Goal: Task Accomplishment & Management: Complete application form

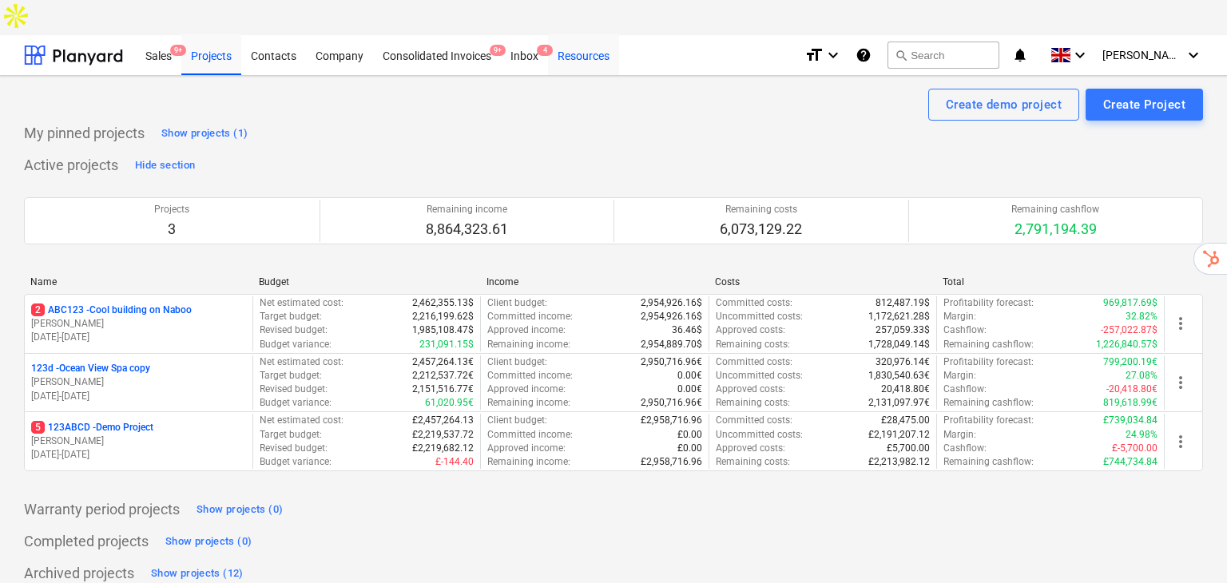
click at [569, 34] on div "Resources" at bounding box center [583, 54] width 71 height 41
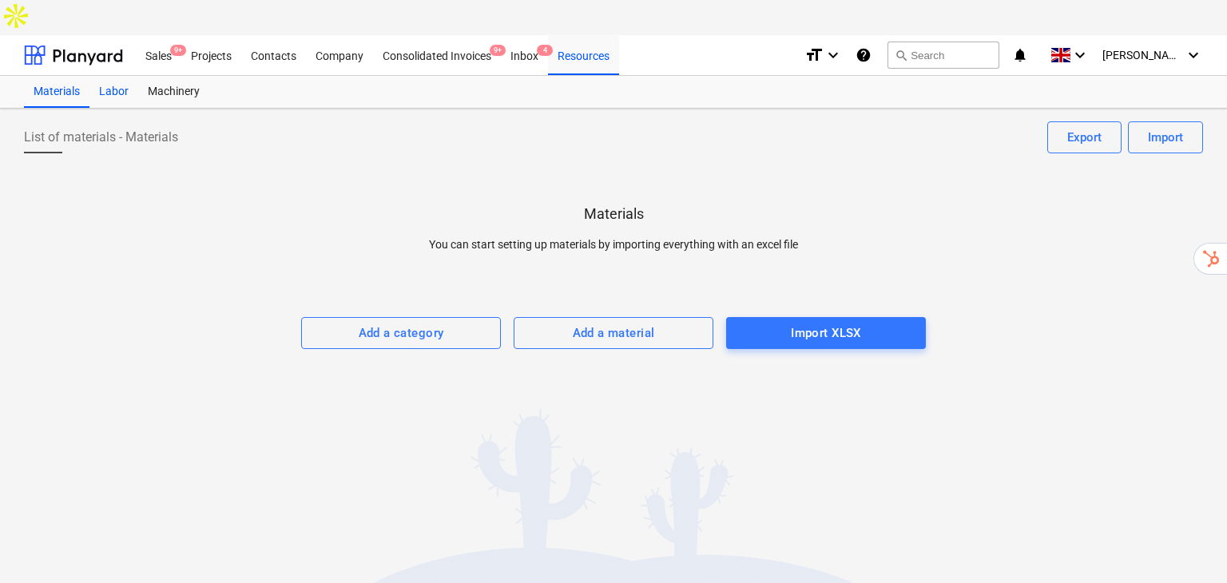
click at [112, 76] on div "Labor" at bounding box center [113, 92] width 49 height 32
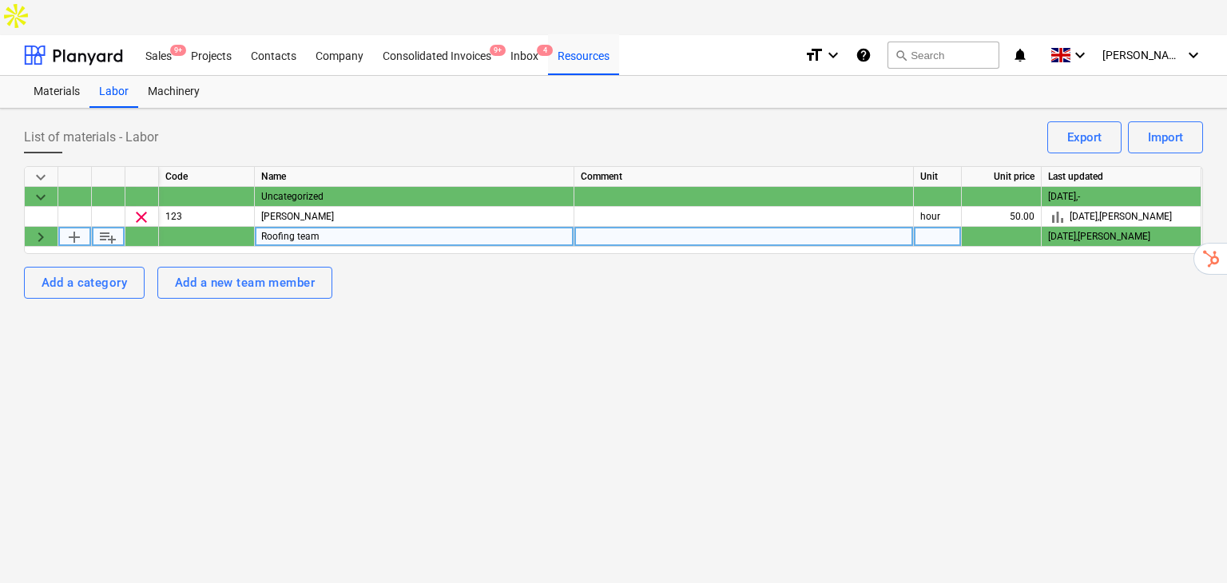
click at [34, 228] on span "keyboard_arrow_right" at bounding box center [40, 237] width 19 height 19
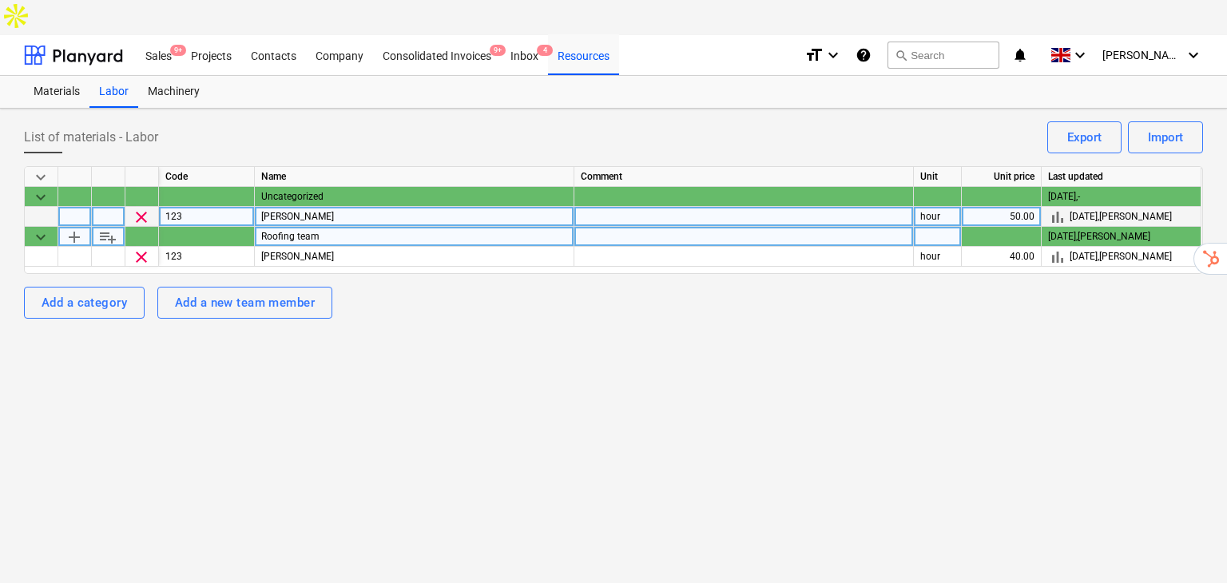
click at [1065, 208] on span "bar_chart" at bounding box center [1057, 217] width 19 height 19
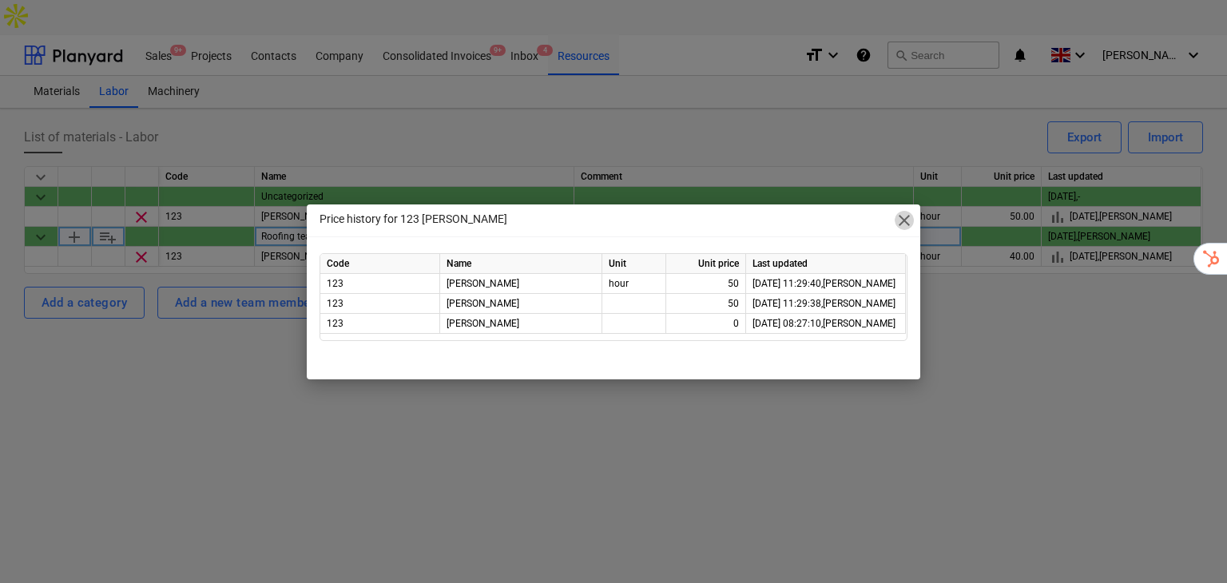
click at [905, 215] on span "close" at bounding box center [904, 220] width 19 height 19
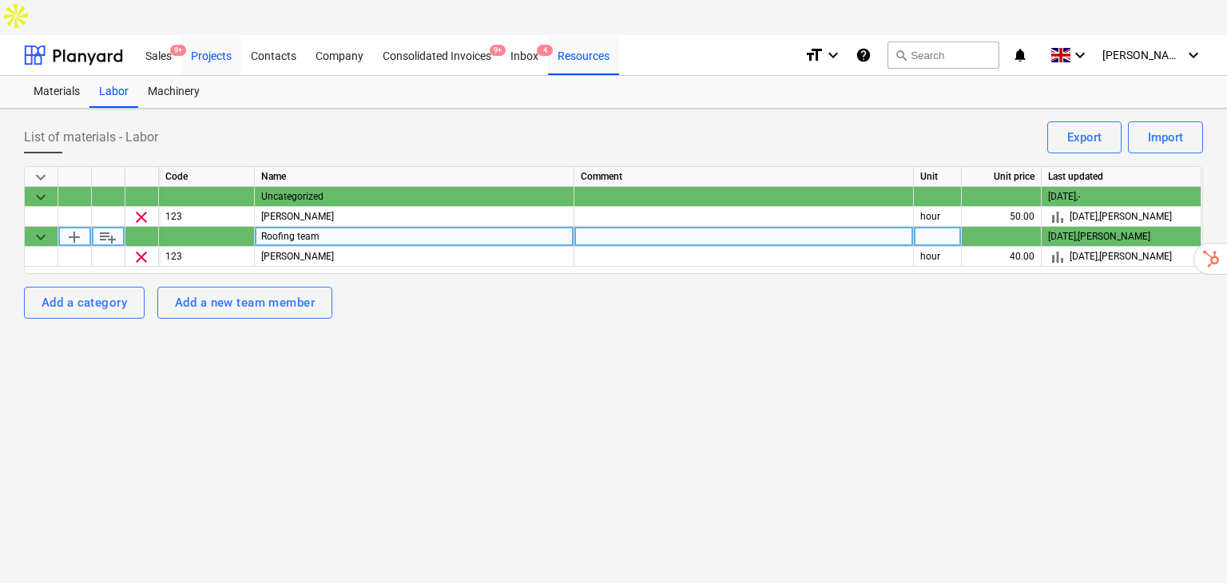
click at [209, 34] on div "Projects" at bounding box center [211, 54] width 60 height 41
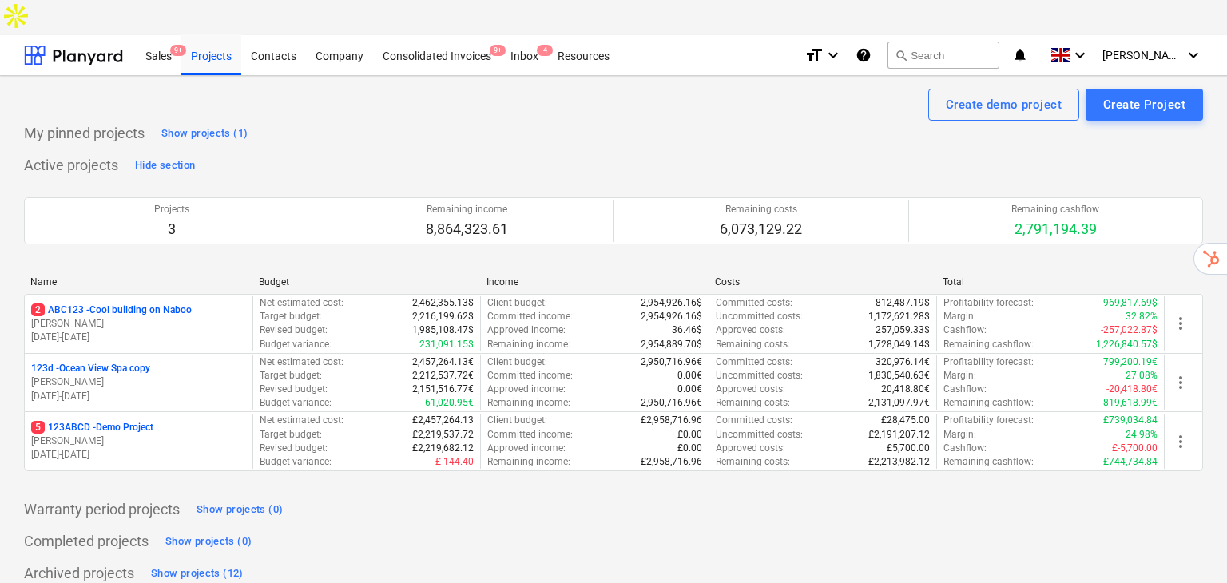
click at [106, 317] on p "[PERSON_NAME]" at bounding box center [138, 324] width 215 height 14
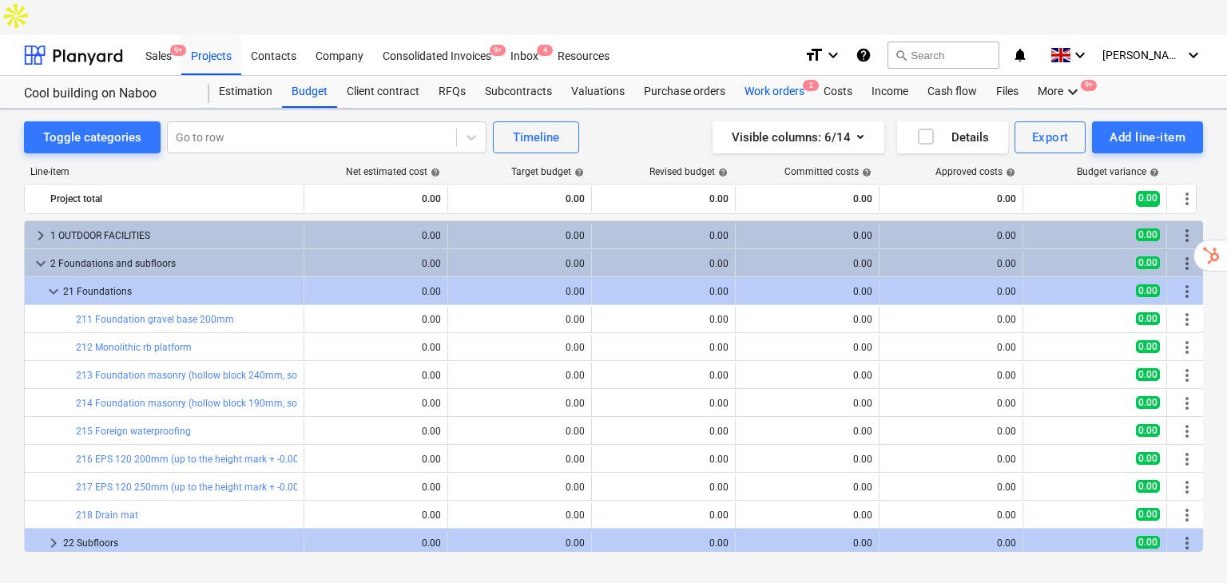
click at [760, 76] on div "Work orders 2" at bounding box center [774, 92] width 79 height 32
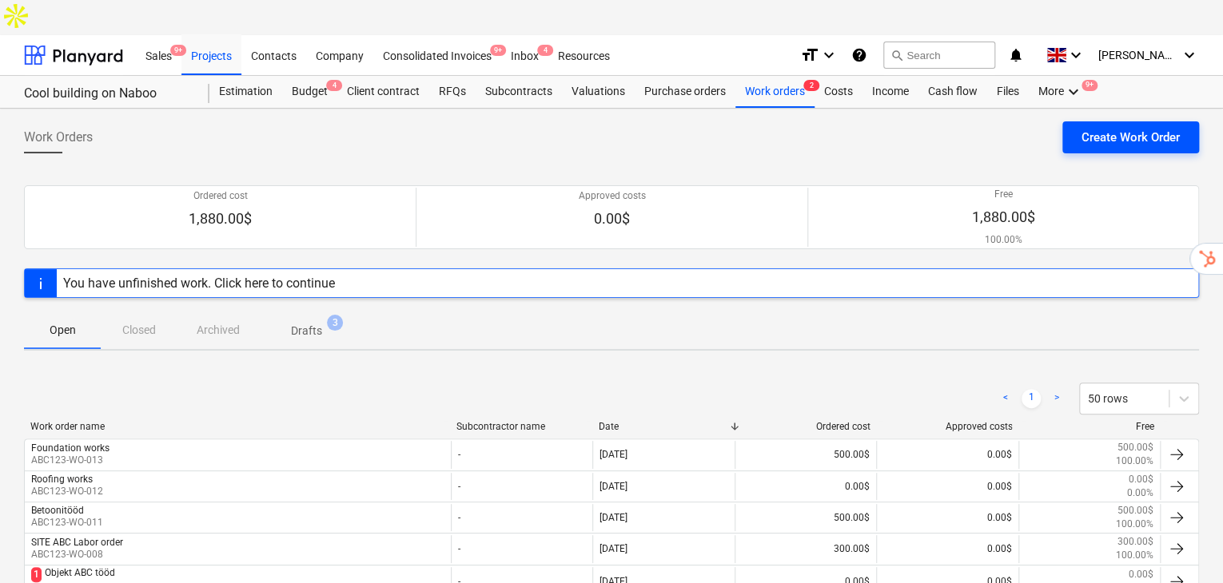
click at [1124, 127] on div "Create Work Order" at bounding box center [1130, 137] width 98 height 21
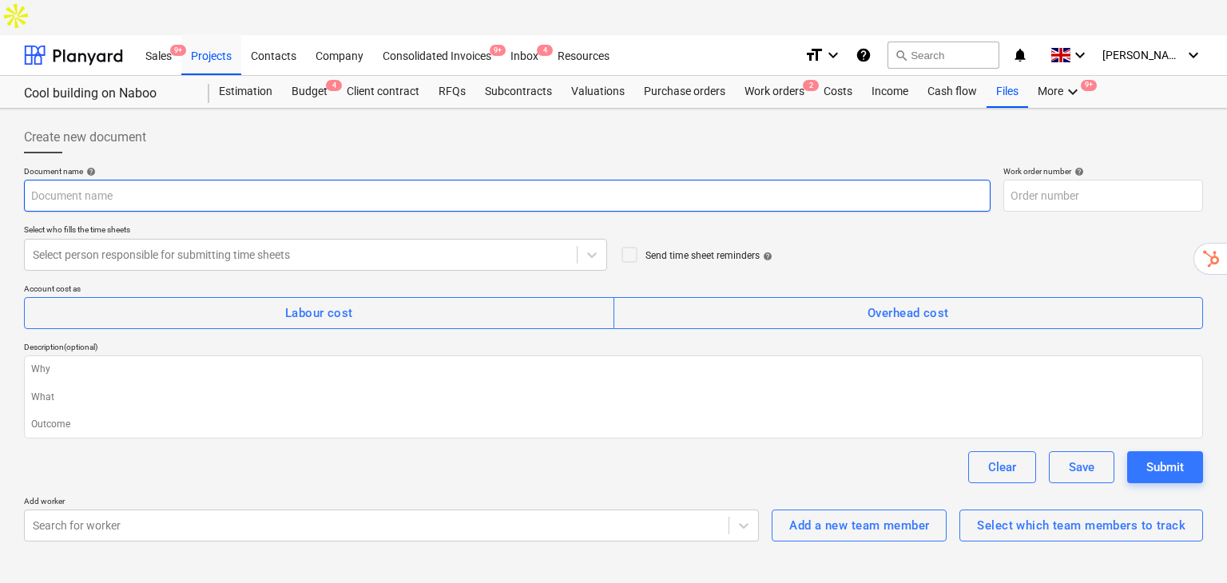
type textarea "x"
type input "ABC123-WO-014"
click at [242, 180] on input "text" at bounding box center [507, 196] width 967 height 32
type textarea "x"
type input "D"
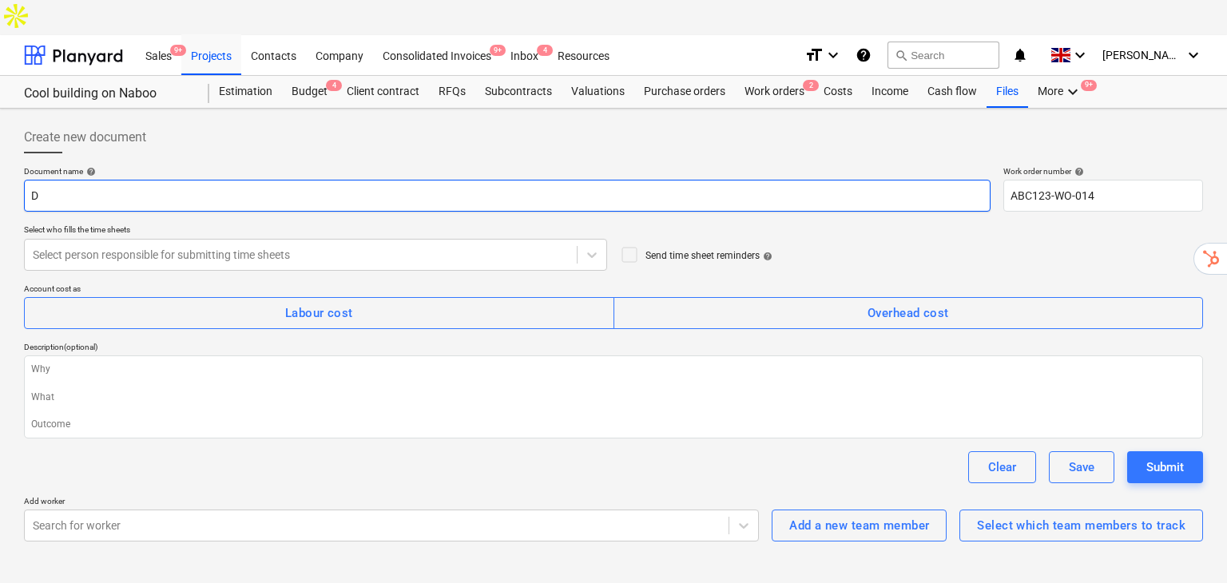
type textarea "x"
type input "Dem"
type textarea "x"
type input "De"
type textarea "x"
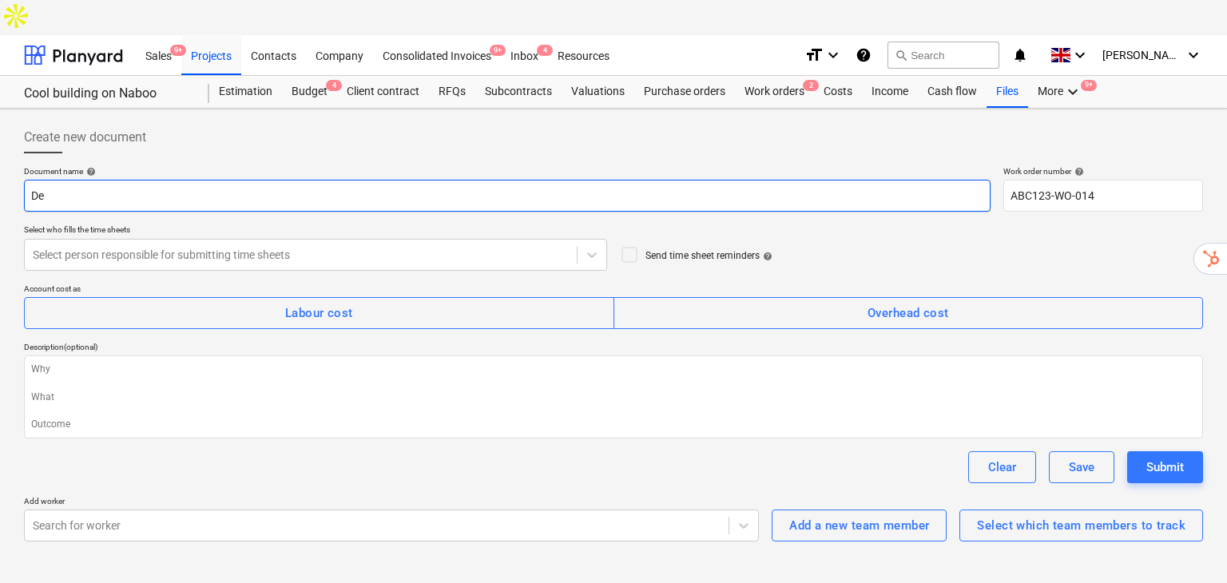
type input "D"
type textarea "x"
type input "S"
type textarea "x"
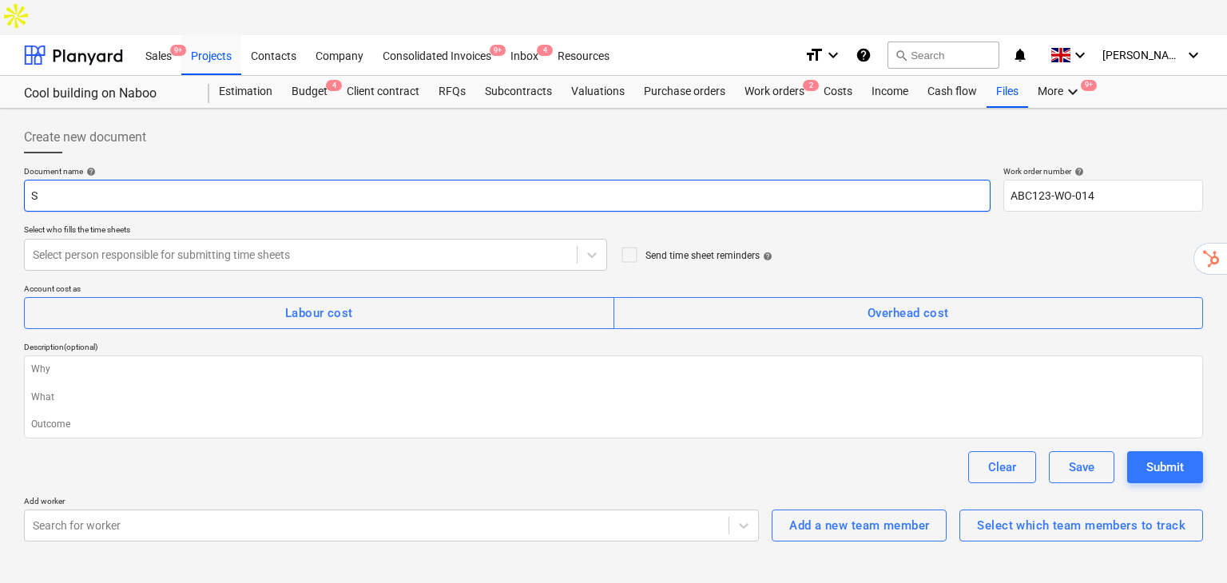
type input "Su"
type textarea "x"
type input "Sub"
type textarea "x"
type input "Subs"
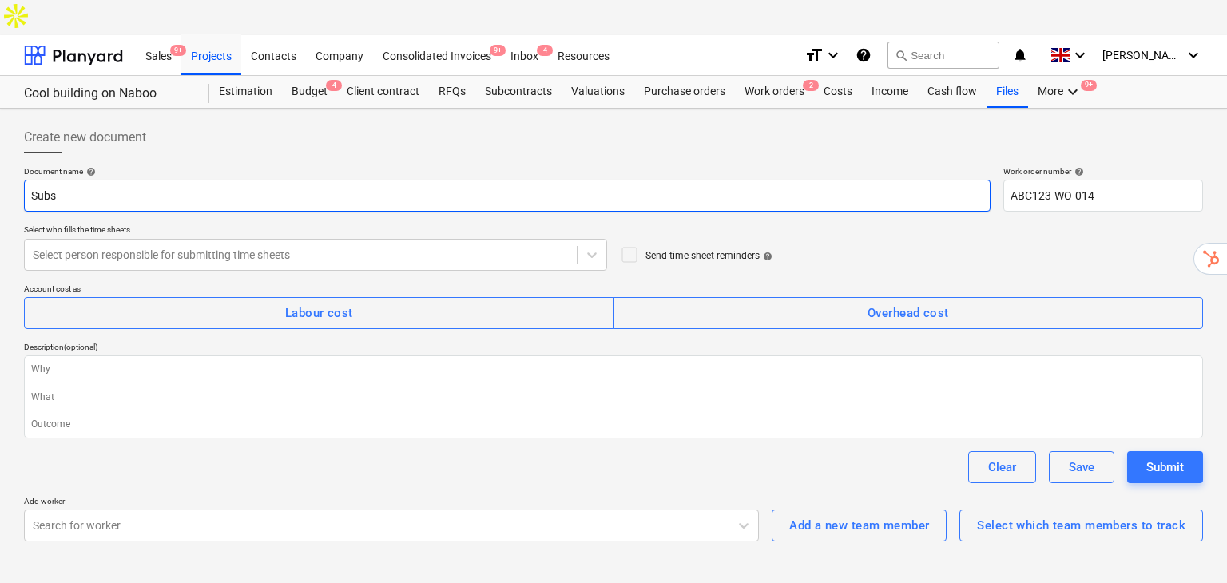
type textarea "x"
type input "Subst"
type textarea "x"
type input "Substr"
type textarea "x"
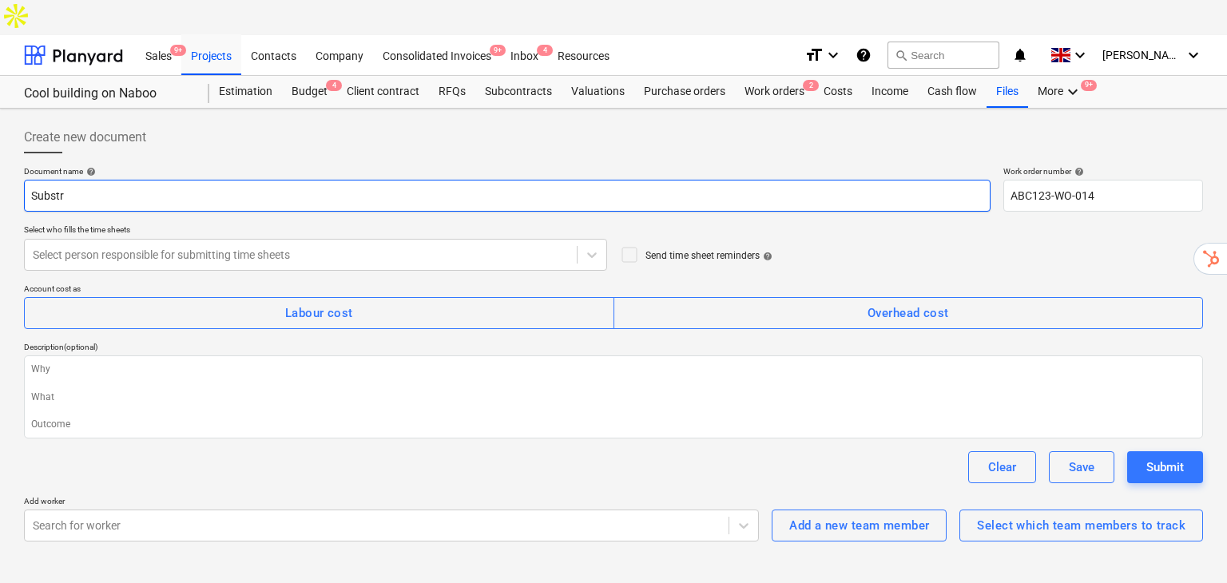
type input "Substru"
type textarea "x"
type input "Substruc"
type textarea "x"
type input "Substruct"
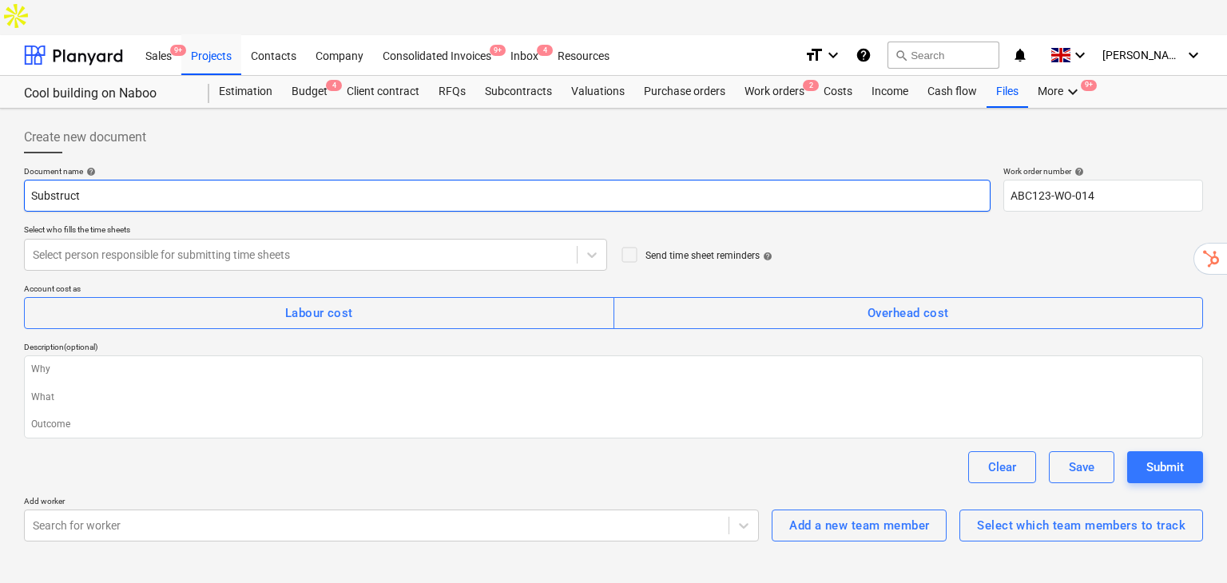
type textarea "x"
type input "Substructu"
type textarea "x"
type input "Substructur"
type textarea "x"
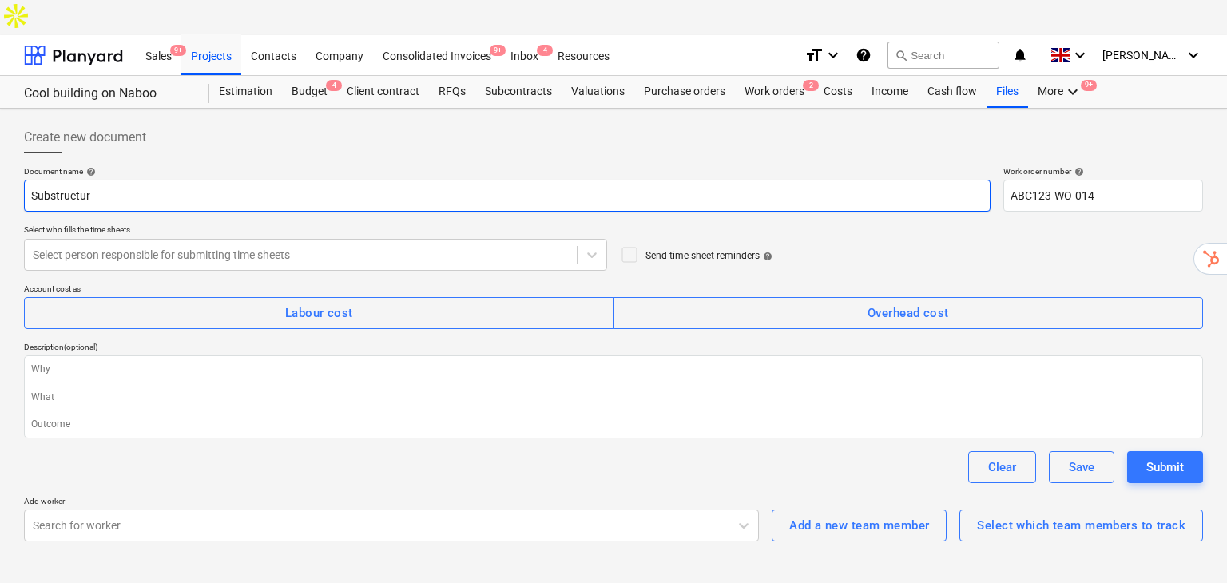
type input "Substructure"
type textarea "x"
type input "Substructures"
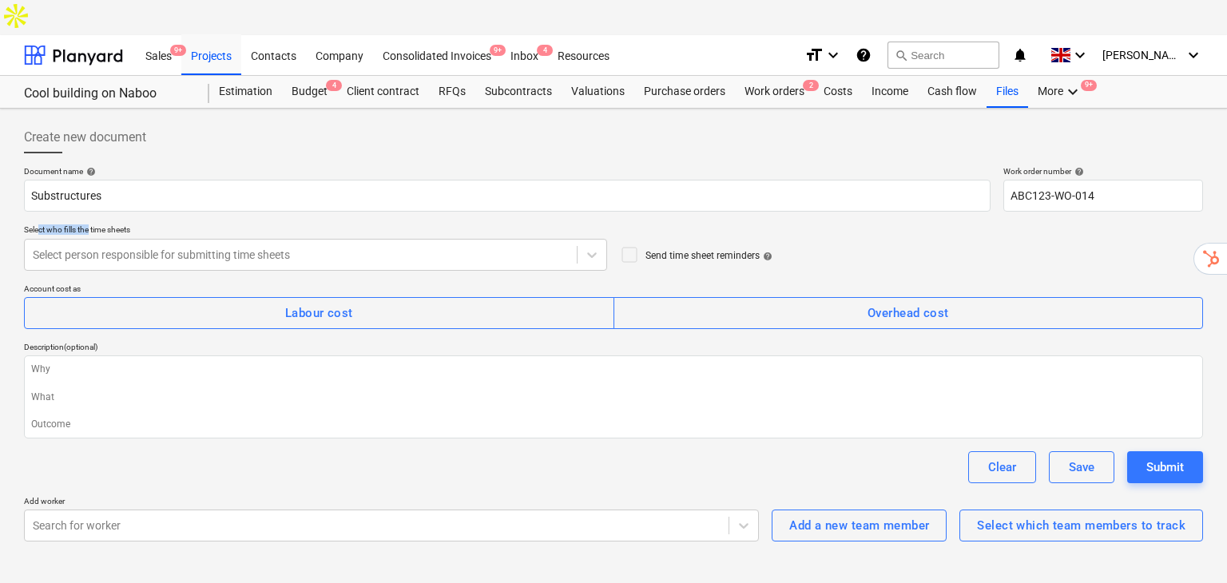
drag, startPoint x: 38, startPoint y: 196, endPoint x: 90, endPoint y: 196, distance: 51.9
click at [90, 225] on div "Select who fills the time sheets" at bounding box center [315, 230] width 583 height 10
click at [598, 247] on icon at bounding box center [592, 255] width 16 height 16
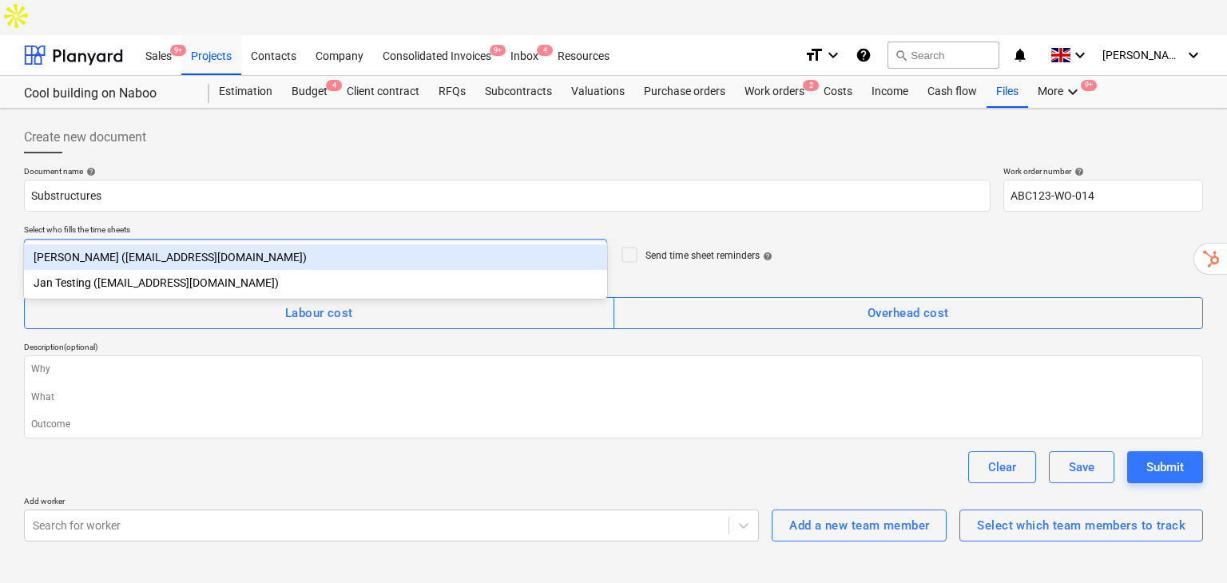
click at [222, 253] on div "[PERSON_NAME] ([EMAIL_ADDRESS][DOMAIN_NAME])" at bounding box center [315, 258] width 583 height 26
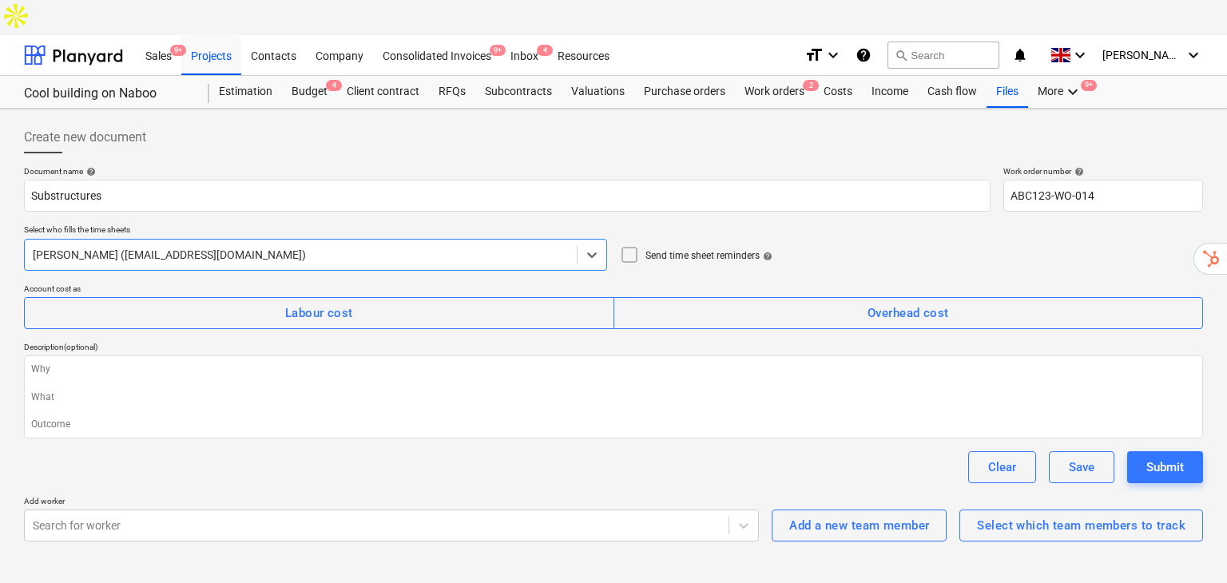
click at [628, 245] on icon at bounding box center [629, 254] width 19 height 19
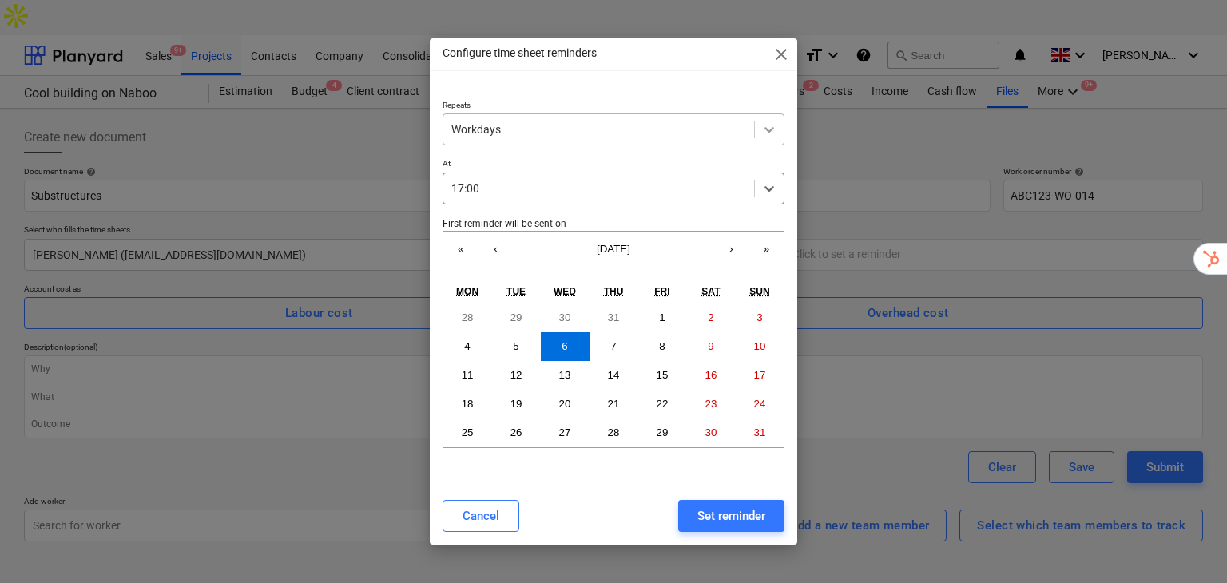
click at [762, 135] on icon at bounding box center [770, 129] width 16 height 16
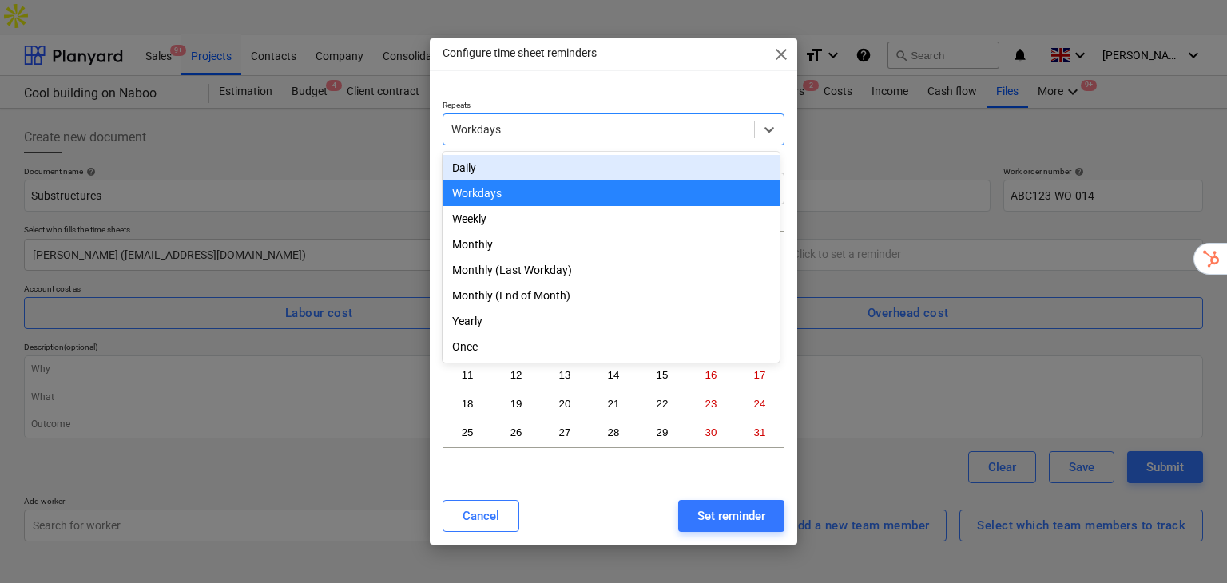
click at [539, 165] on div "Daily" at bounding box center [611, 168] width 337 height 26
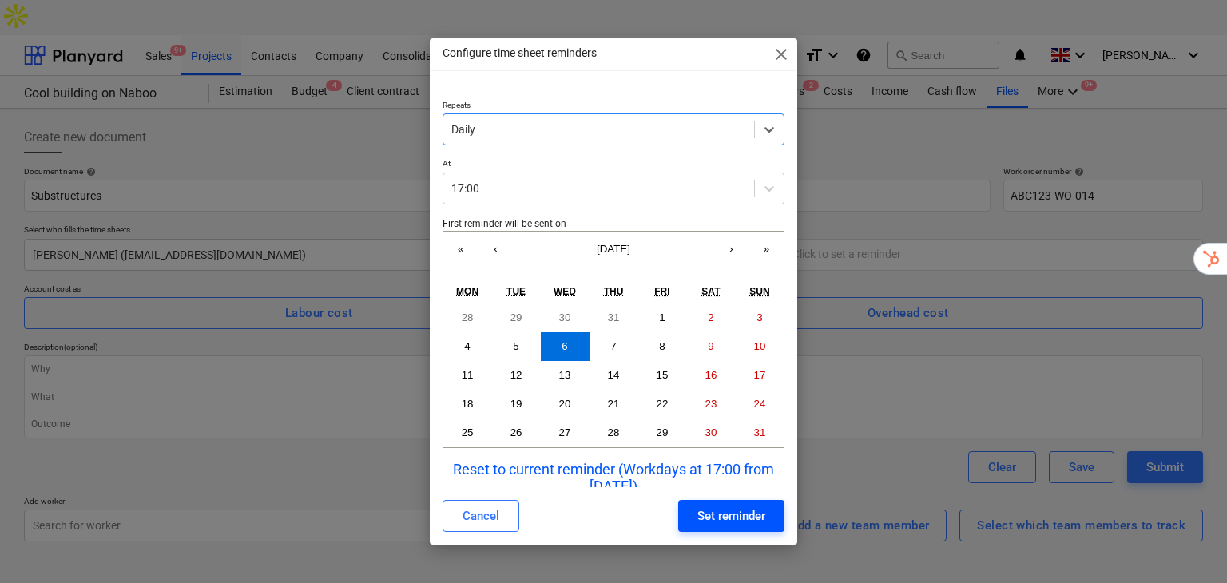
click at [760, 518] on div "Set reminder" at bounding box center [732, 516] width 68 height 21
type textarea "x"
type input "Daily at 17:00, starting from [DATE]"
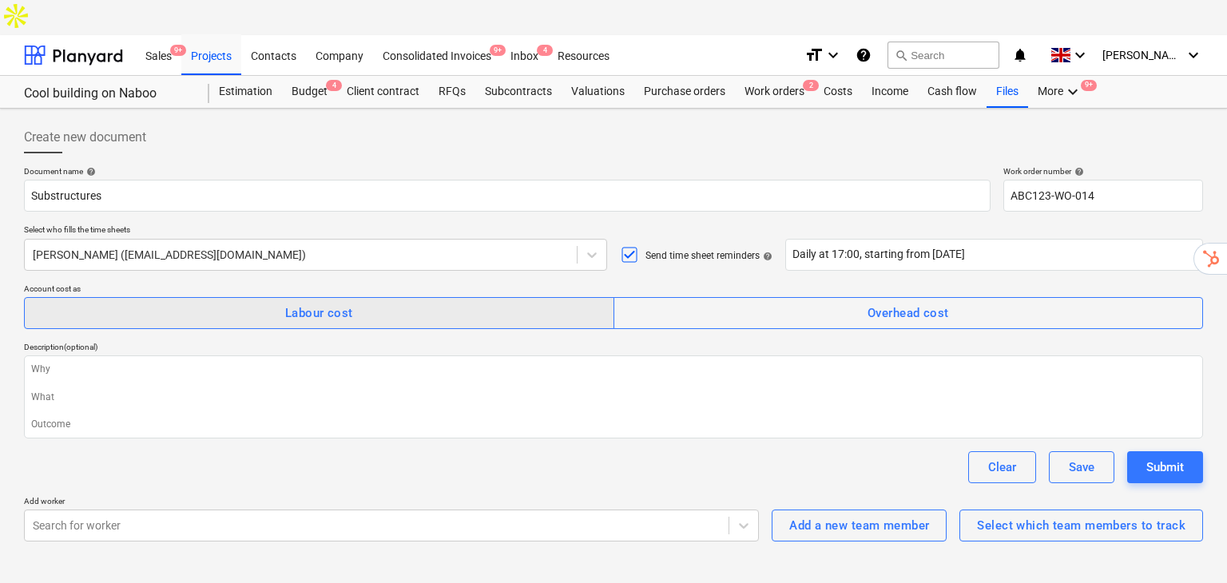
click at [296, 303] on div "Labour cost" at bounding box center [319, 313] width 68 height 21
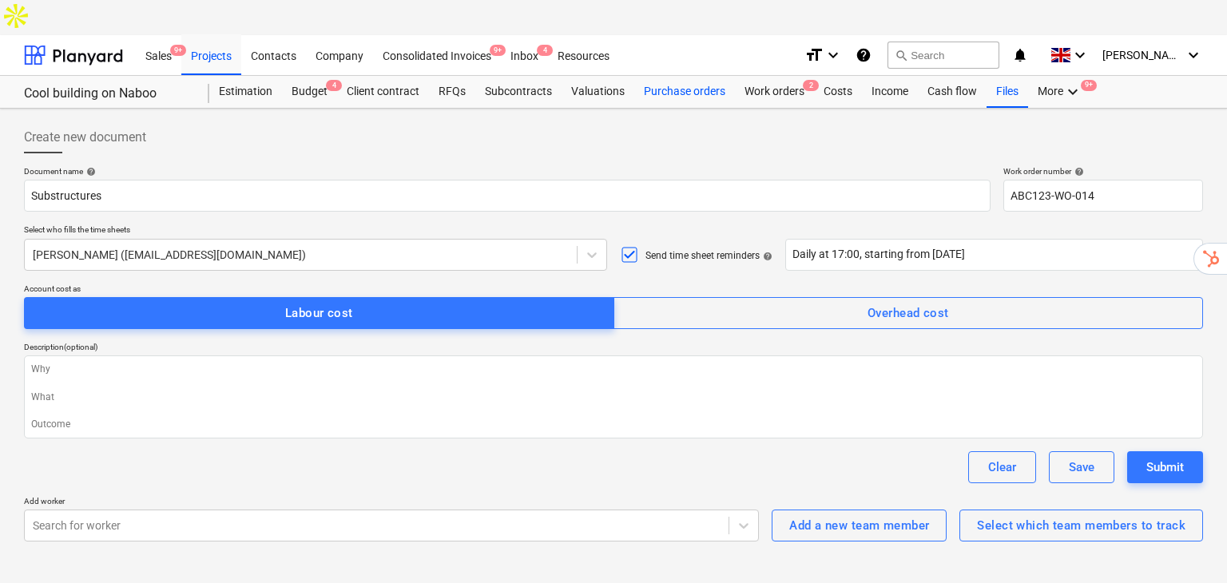
click at [694, 76] on div "Purchase orders" at bounding box center [684, 92] width 101 height 32
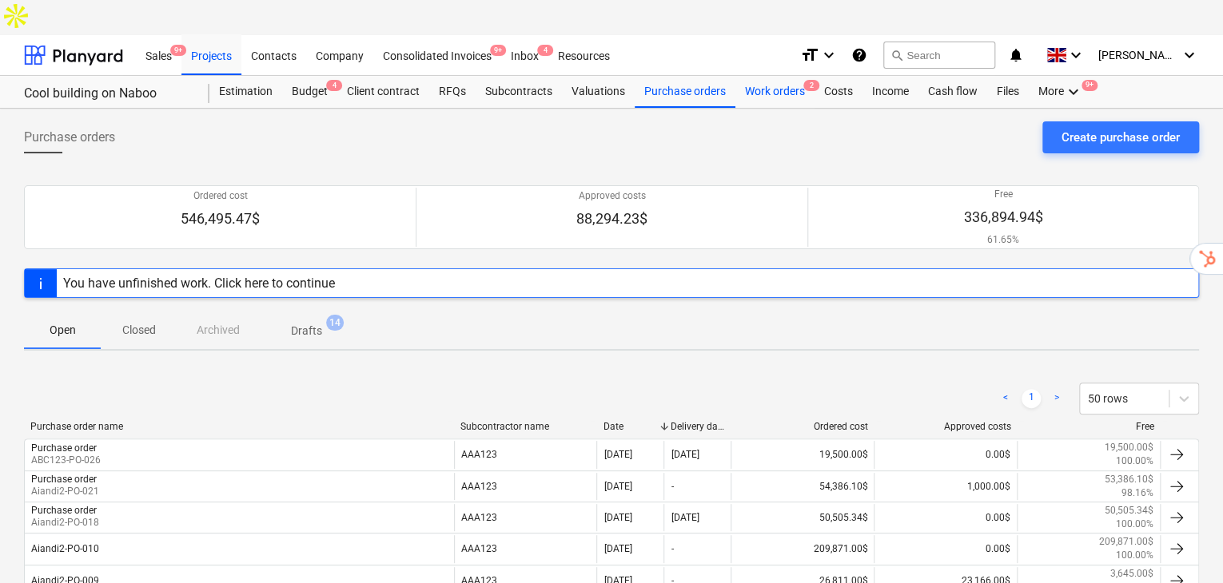
click at [774, 76] on div "Work orders 2" at bounding box center [774, 92] width 79 height 32
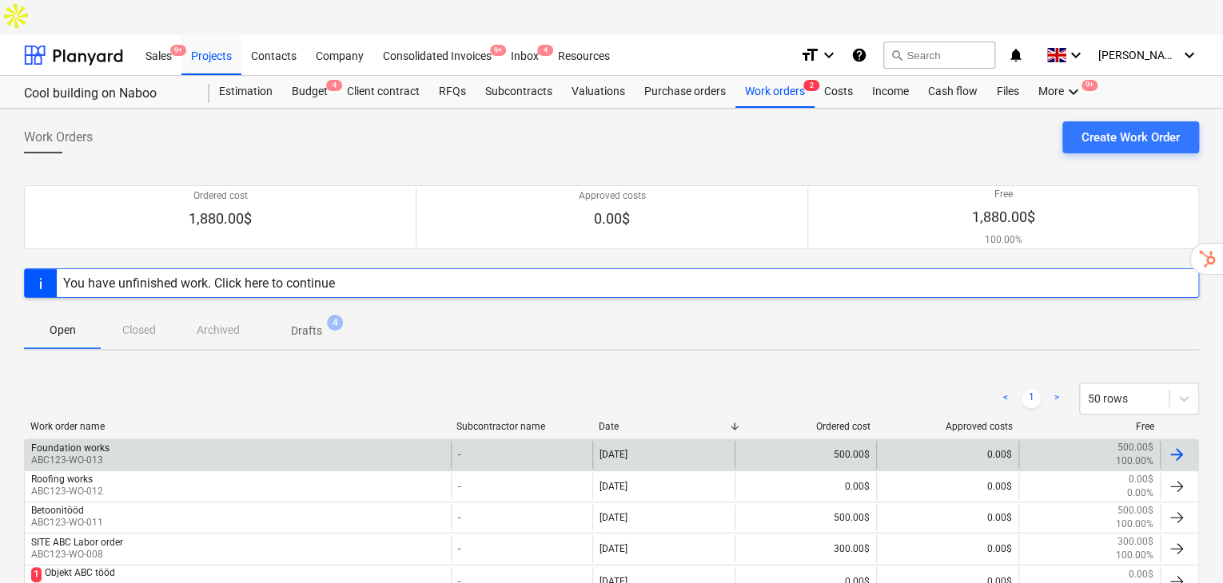
click at [93, 443] on div "Foundation works" at bounding box center [70, 448] width 78 height 11
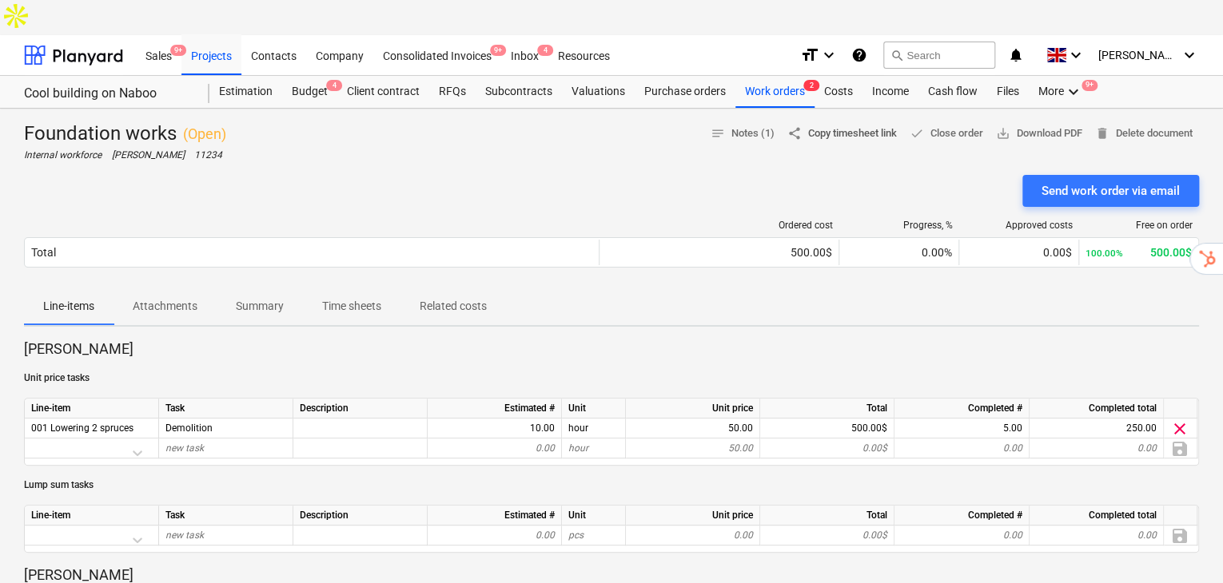
click at [857, 125] on span "share Copy timesheet link" at bounding box center [841, 134] width 109 height 18
click at [756, 76] on div "Work orders 3" at bounding box center [774, 92] width 79 height 32
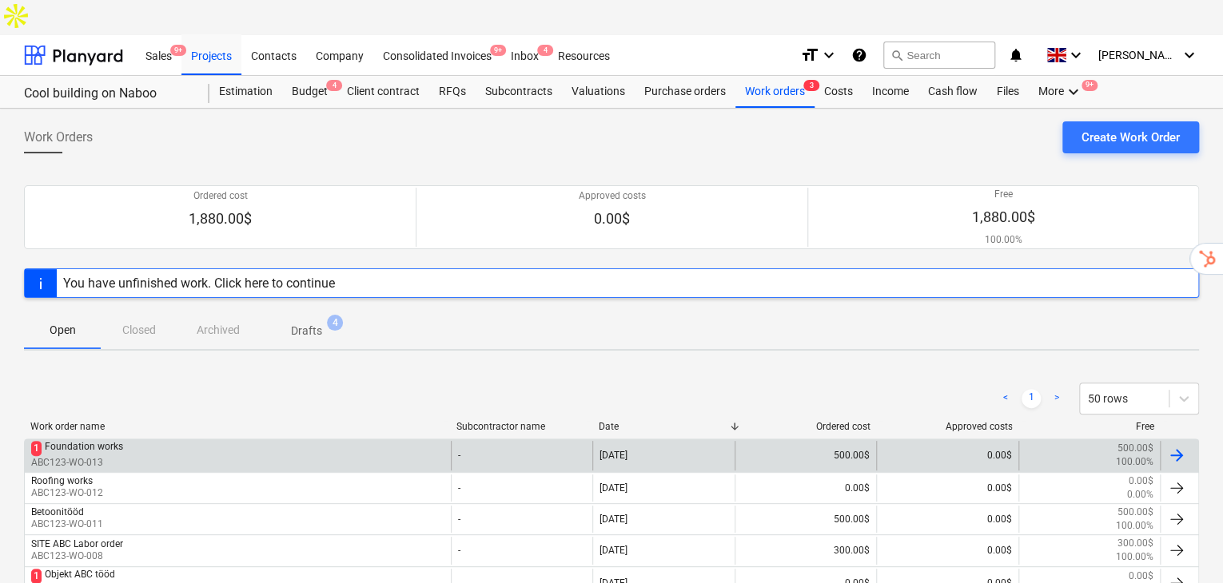
click at [61, 441] on div "Foundation works" at bounding box center [84, 448] width 78 height 15
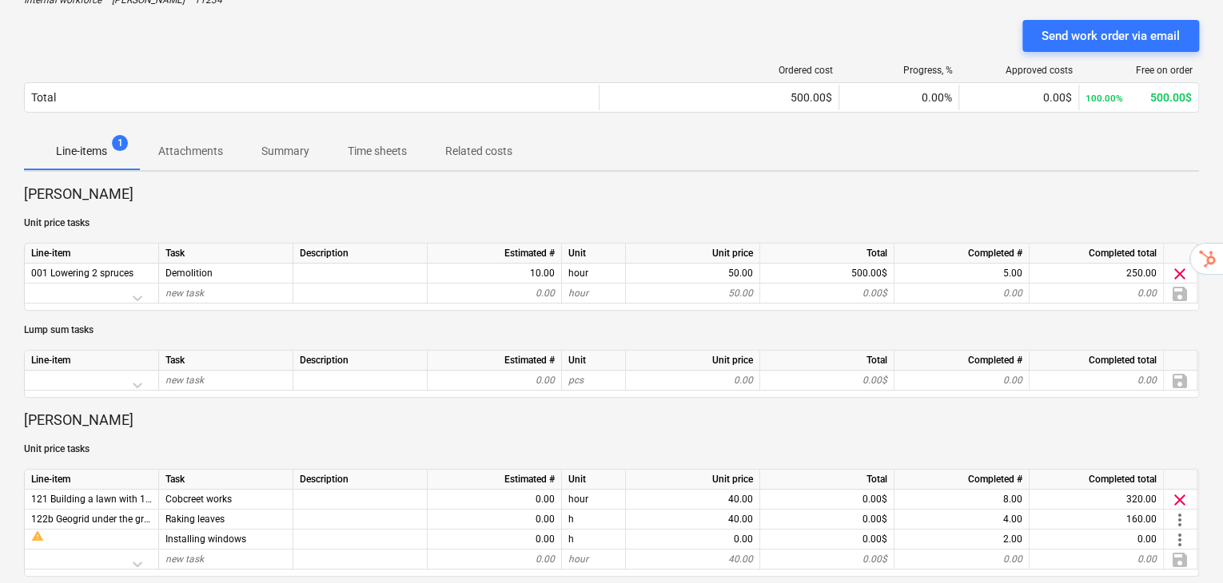
scroll to position [156, 0]
click at [230, 364] on div "[PERSON_NAME] Unit price tasks Line-item Task Description Estimated # Unit Unit…" at bounding box center [611, 424] width 1175 height 480
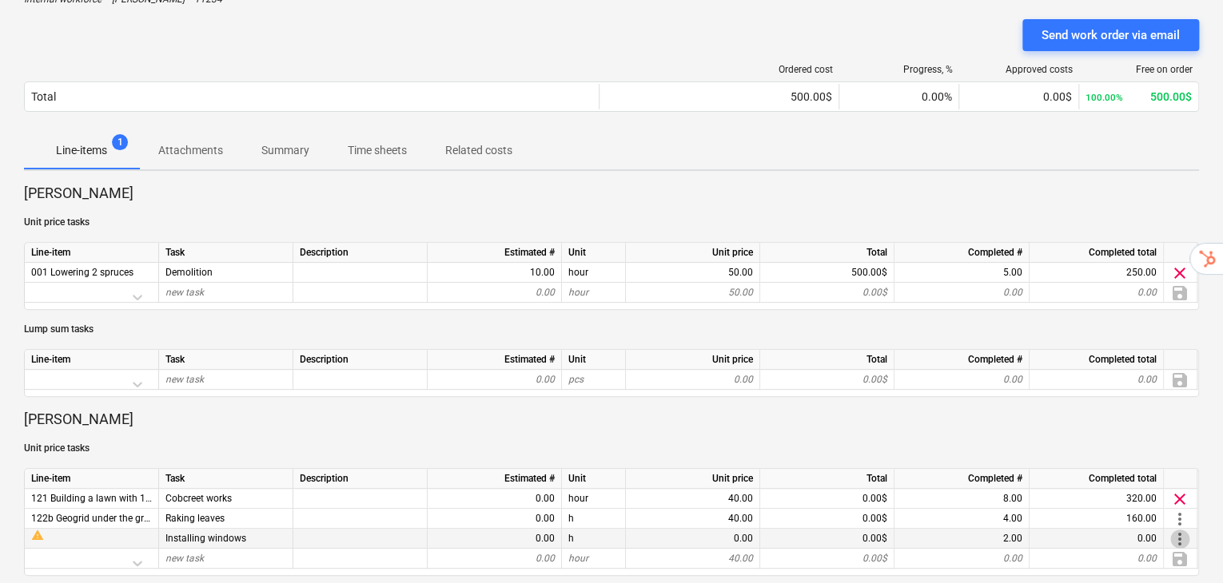
click at [1179, 530] on span "more_vert" at bounding box center [1179, 539] width 19 height 19
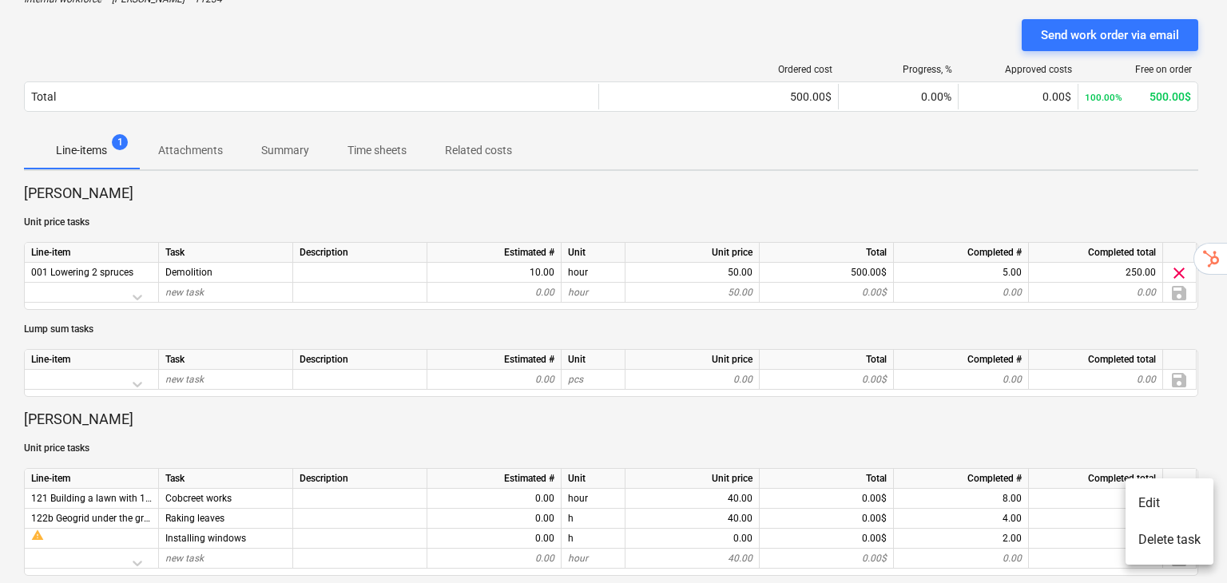
click at [1157, 502] on li "Edit" at bounding box center [1170, 503] width 88 height 37
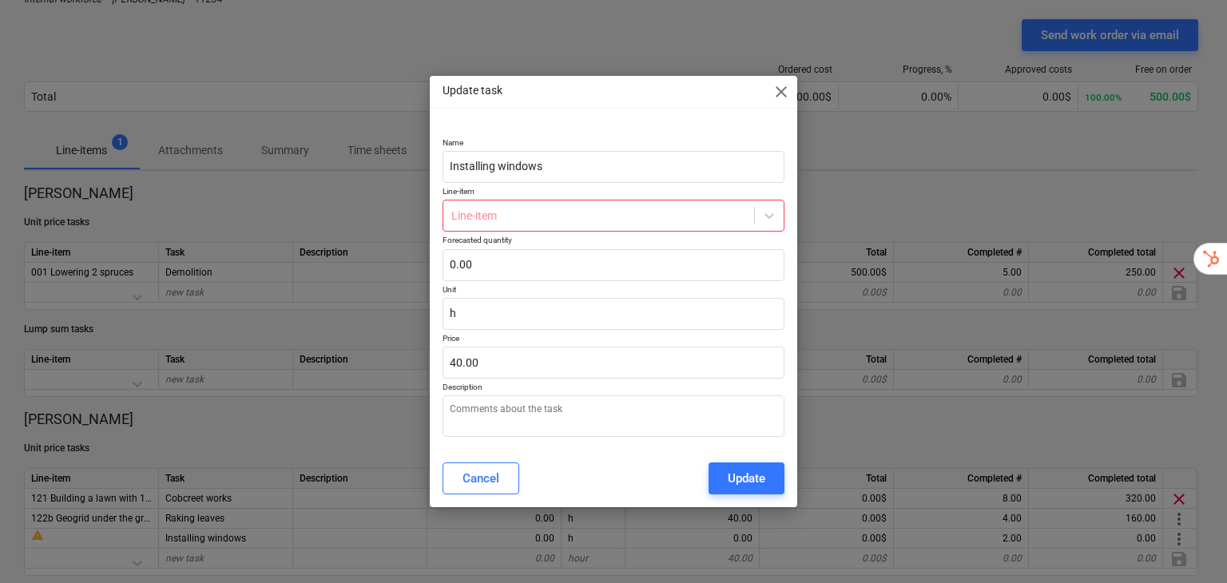
type textarea "x"
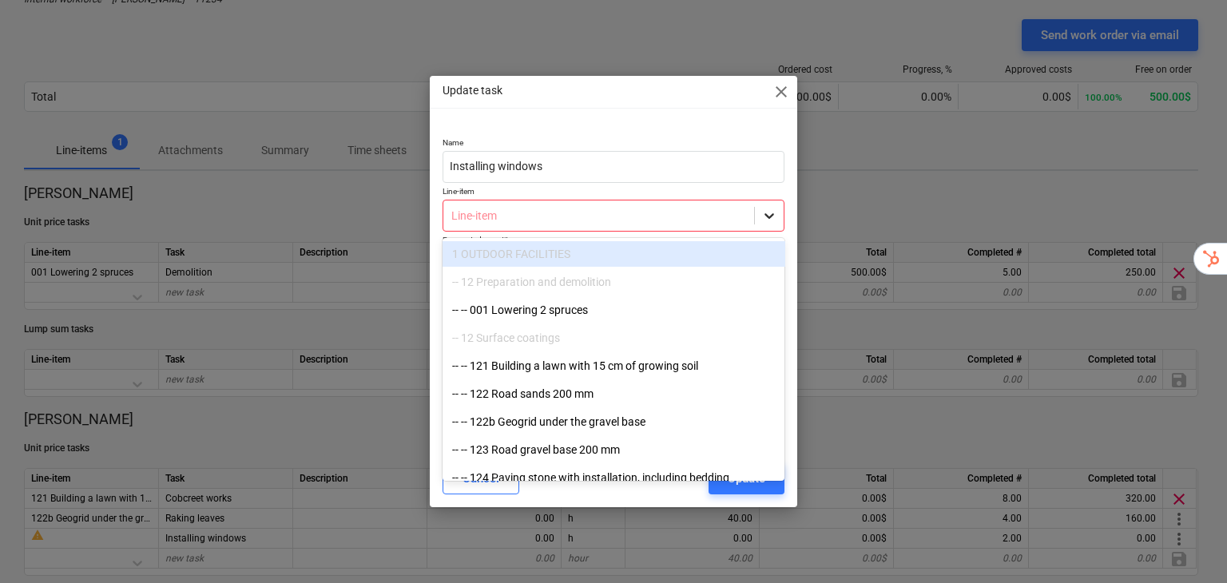
click at [770, 212] on icon at bounding box center [770, 216] width 16 height 16
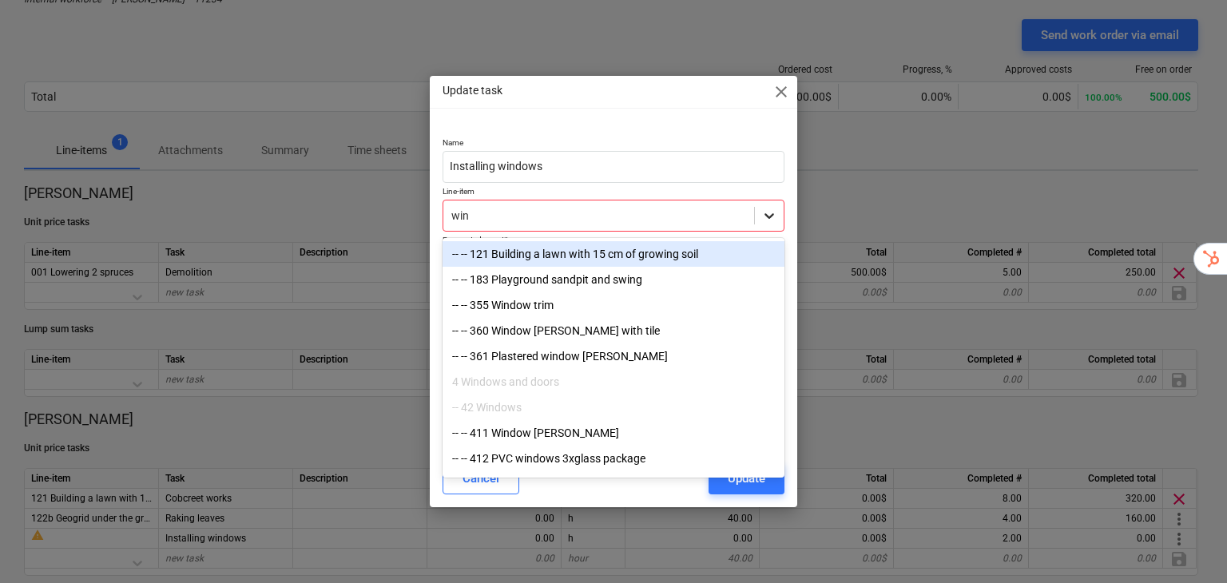
type input "wind"
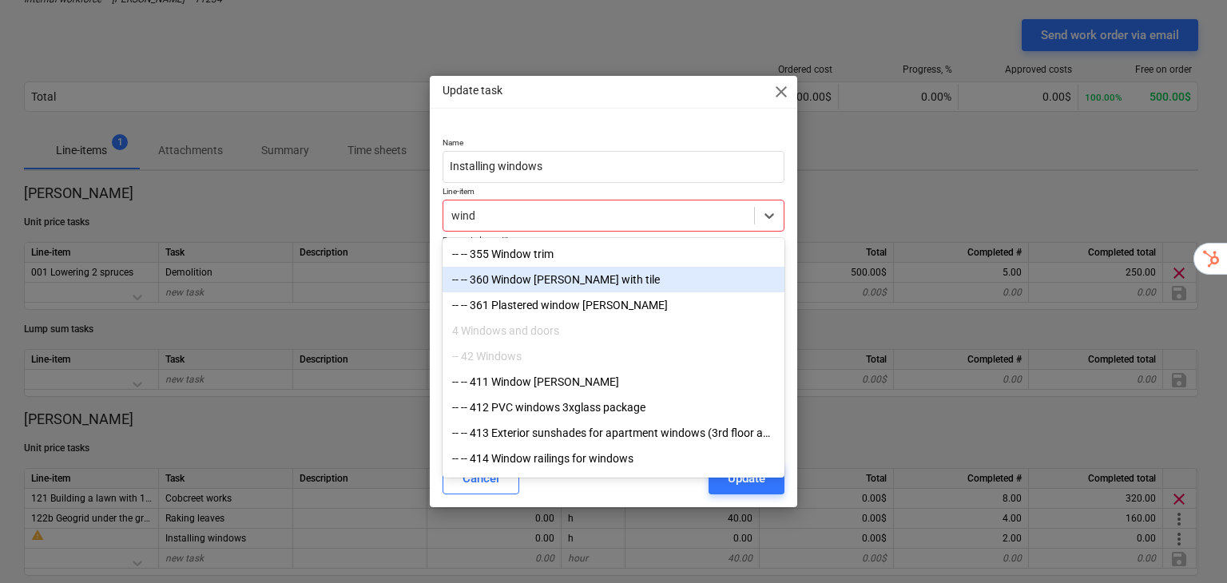
click at [523, 276] on div "-- -- 360 Window [PERSON_NAME] with tile" at bounding box center [614, 280] width 343 height 26
type textarea "x"
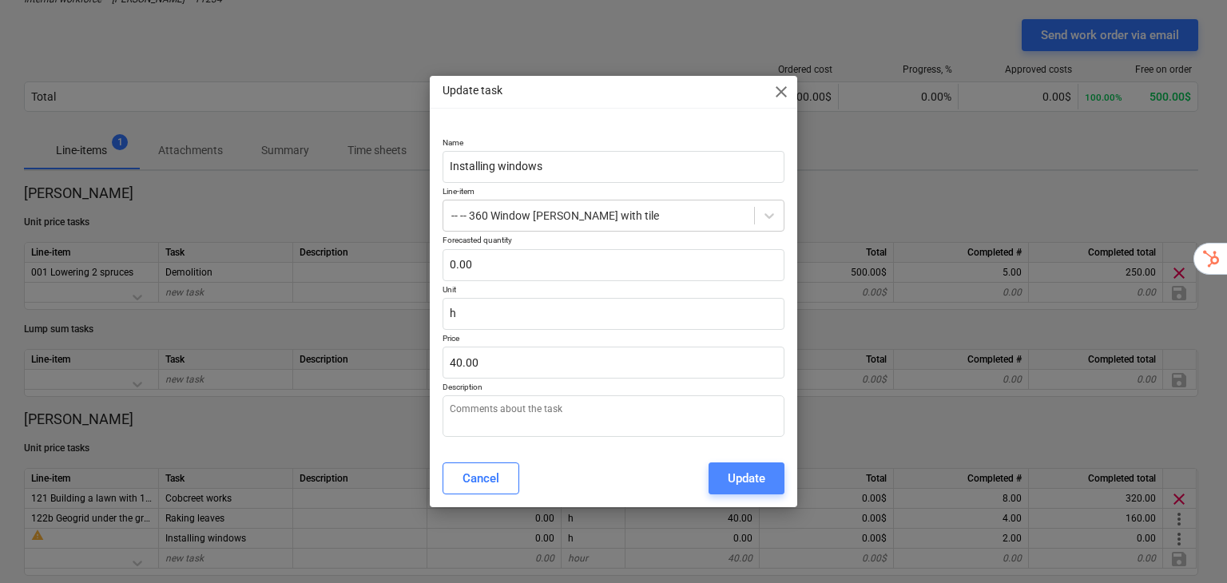
click at [742, 471] on div "Update" at bounding box center [747, 478] width 38 height 21
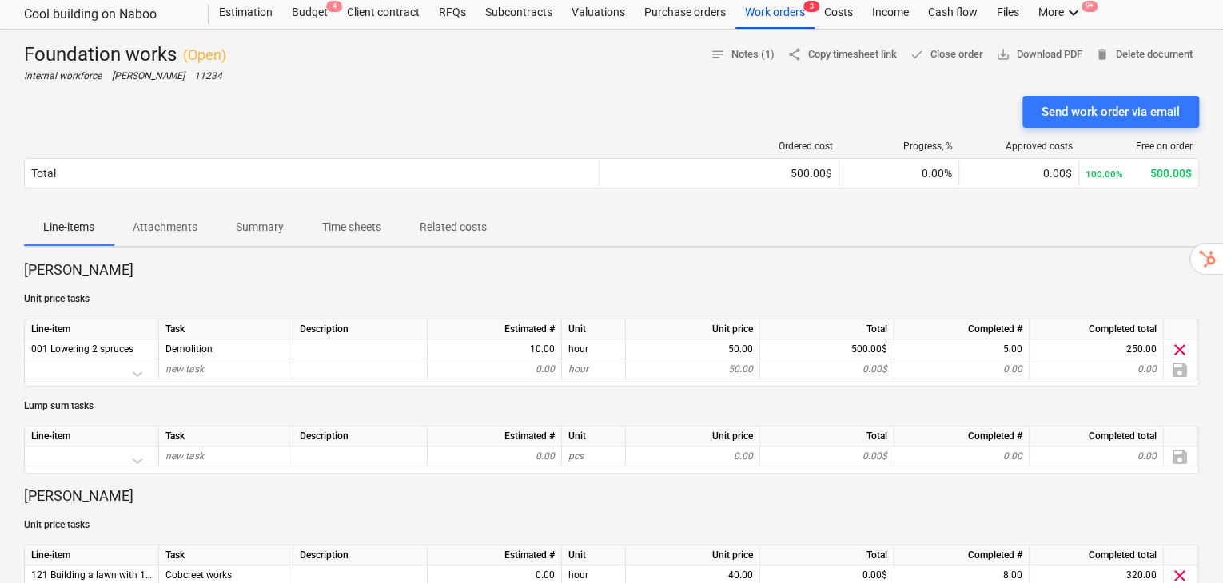
scroll to position [0, 0]
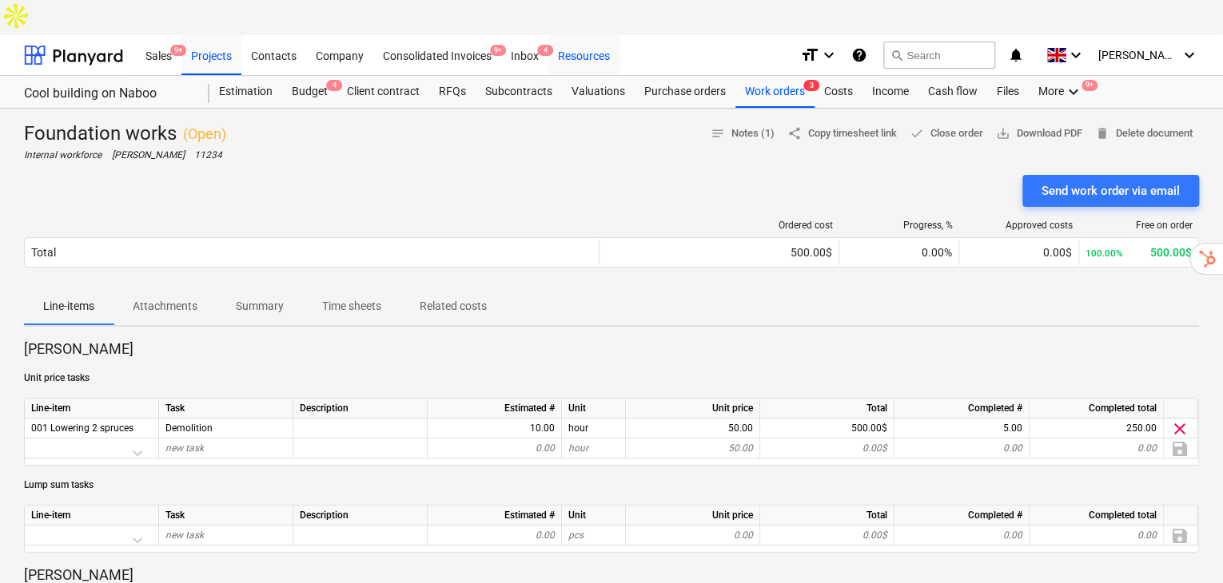
click at [594, 34] on div "Resources" at bounding box center [583, 54] width 71 height 41
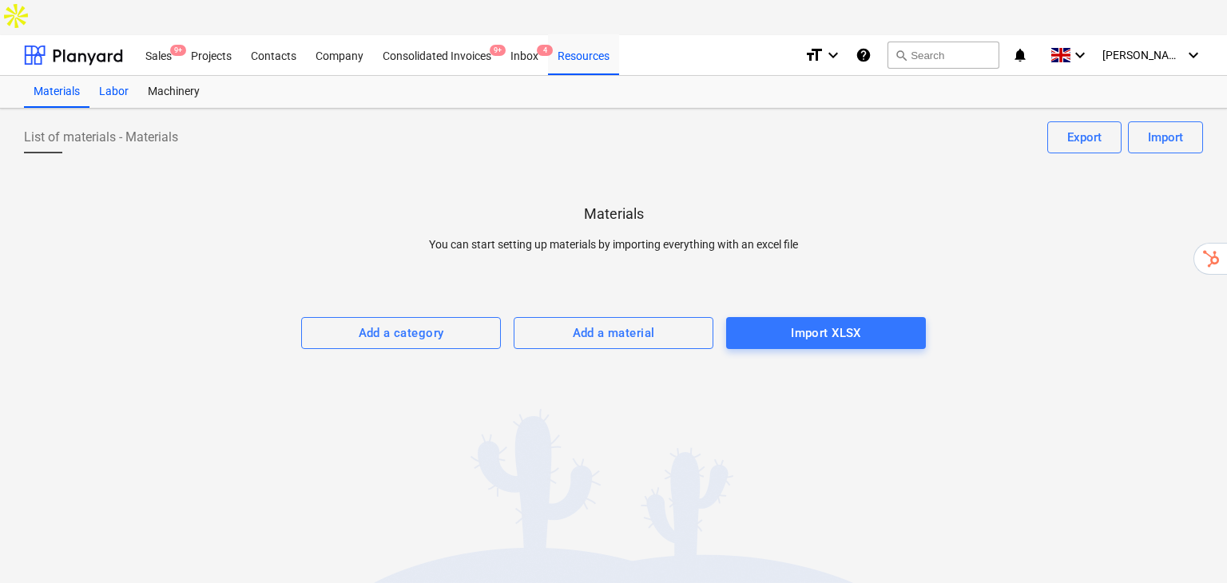
click at [109, 76] on div "Labor" at bounding box center [113, 92] width 49 height 32
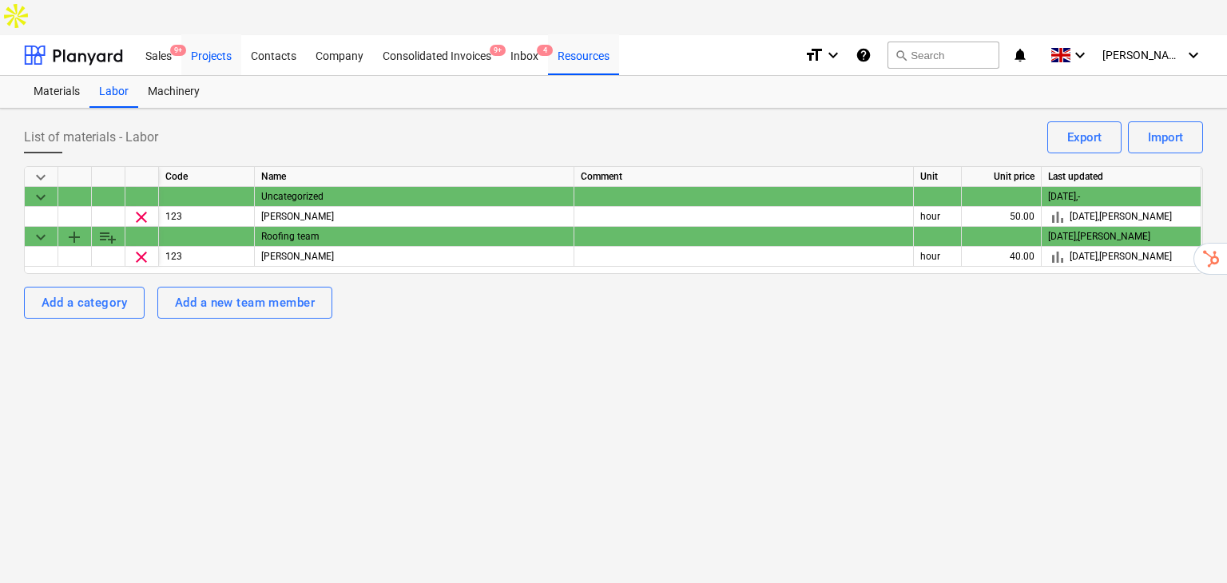
click at [213, 34] on div "Projects" at bounding box center [211, 54] width 60 height 41
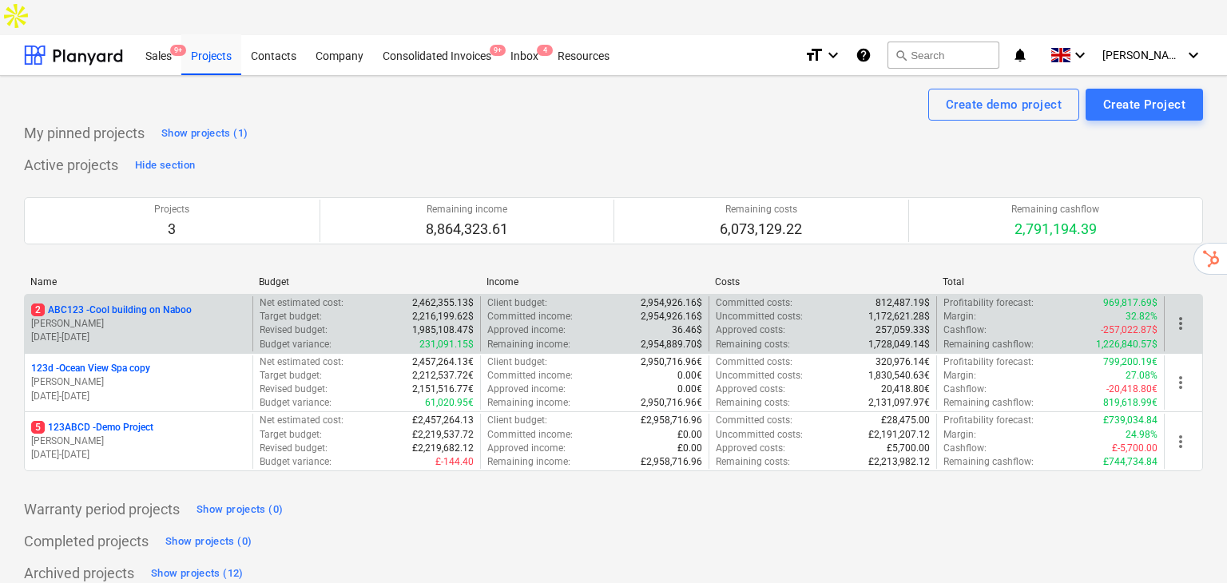
click at [186, 317] on p "[PERSON_NAME]" at bounding box center [138, 324] width 215 height 14
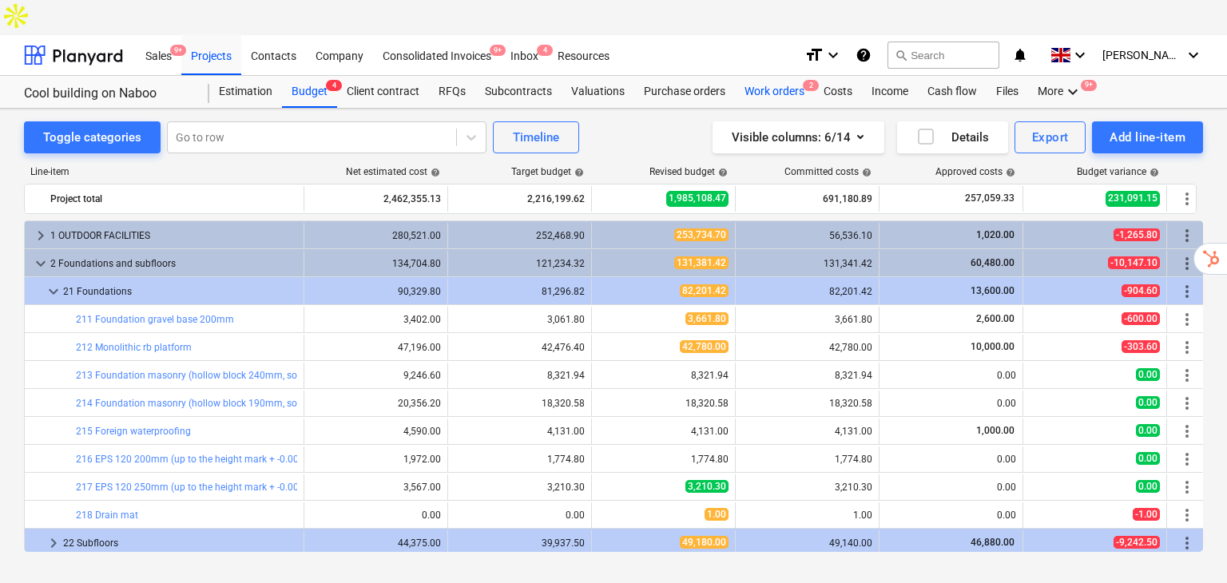
click at [777, 76] on div "Work orders 2" at bounding box center [774, 92] width 79 height 32
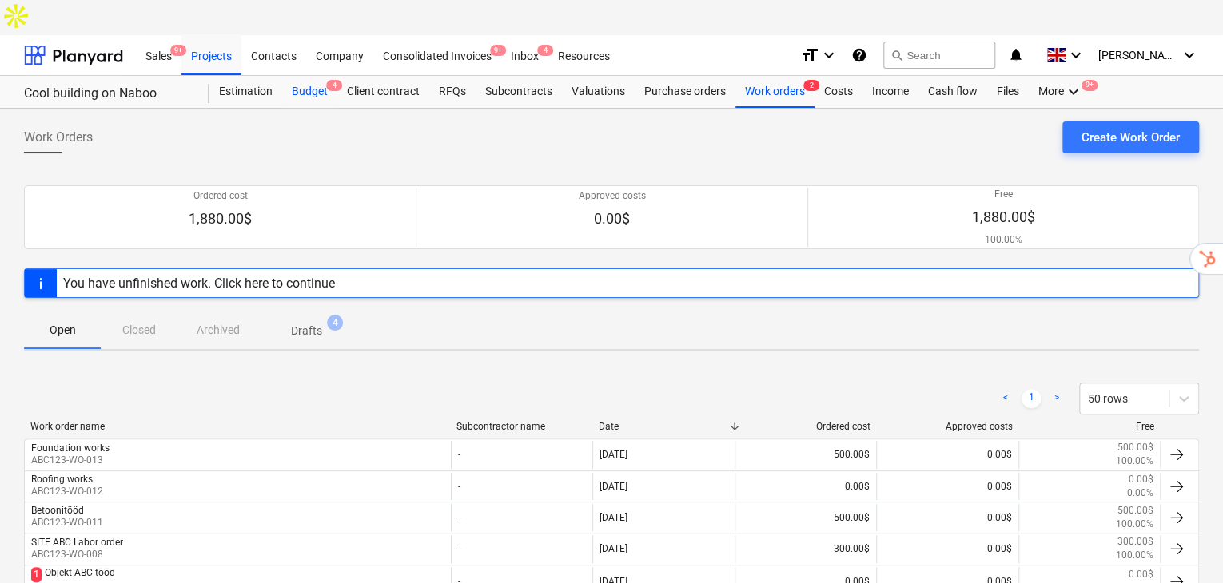
click at [316, 76] on div "Budget 4" at bounding box center [309, 92] width 55 height 32
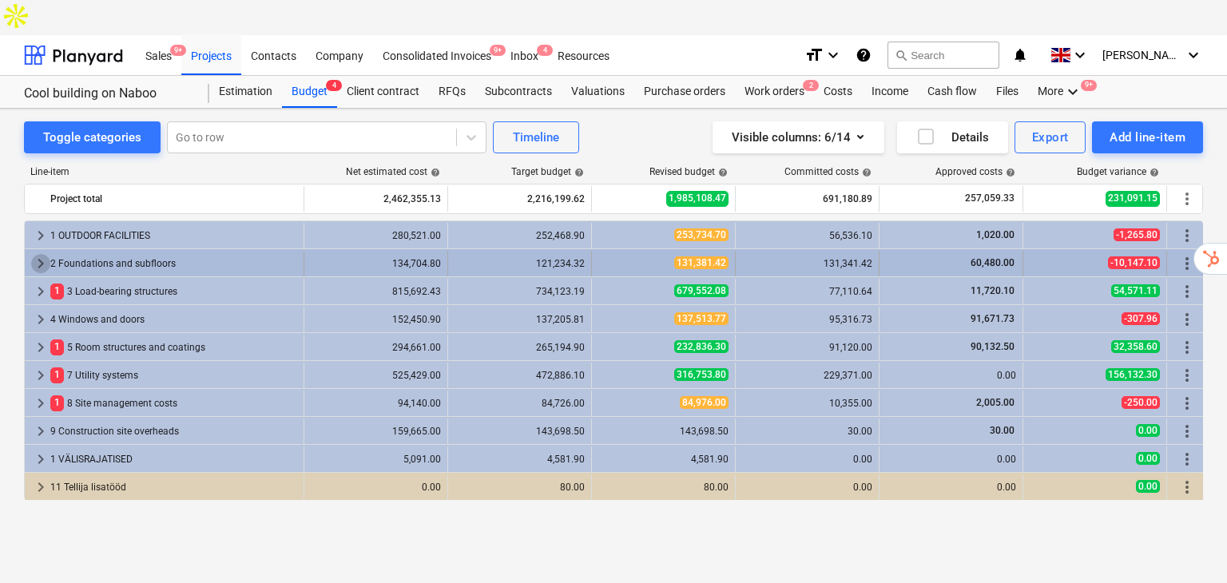
click at [43, 254] on span "keyboard_arrow_right" at bounding box center [40, 263] width 19 height 19
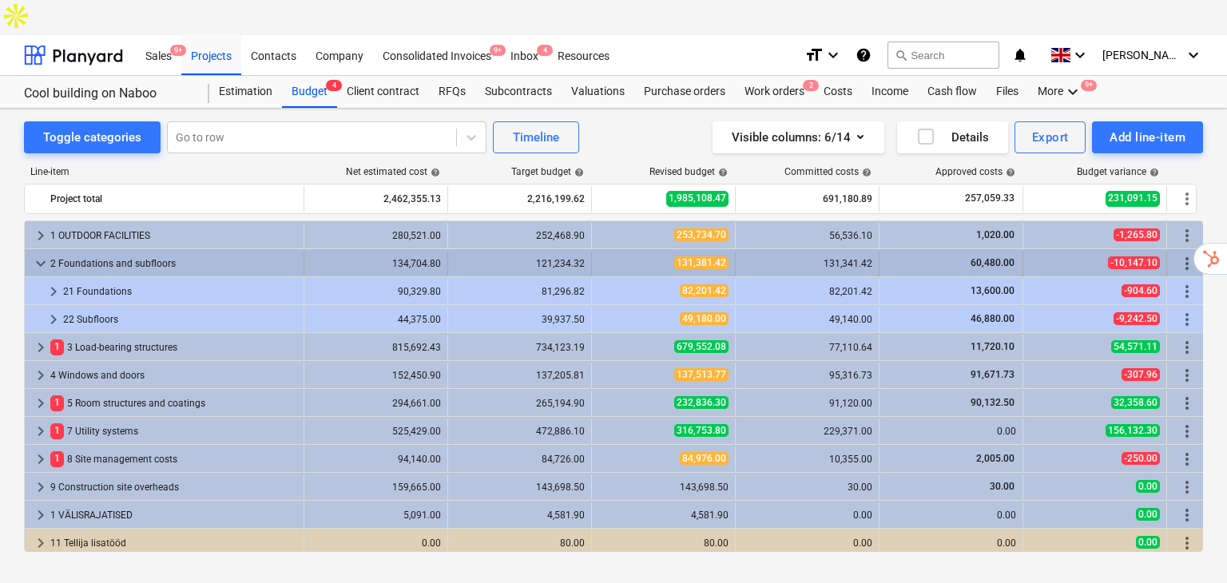
click at [44, 254] on span "keyboard_arrow_down" at bounding box center [40, 263] width 19 height 19
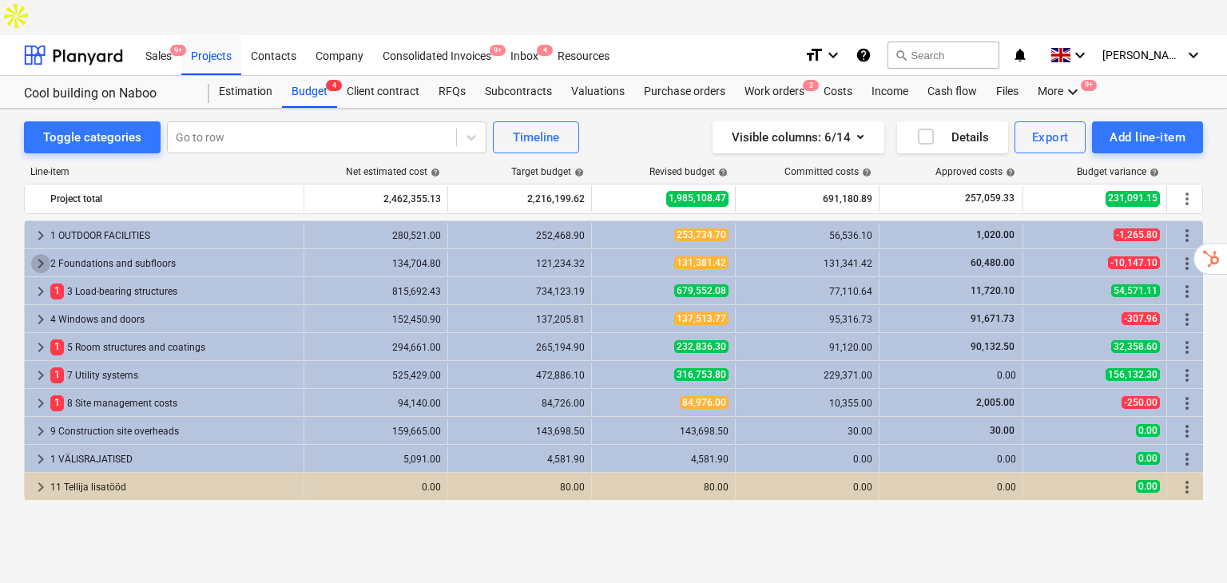
click at [44, 254] on span "keyboard_arrow_right" at bounding box center [40, 263] width 19 height 19
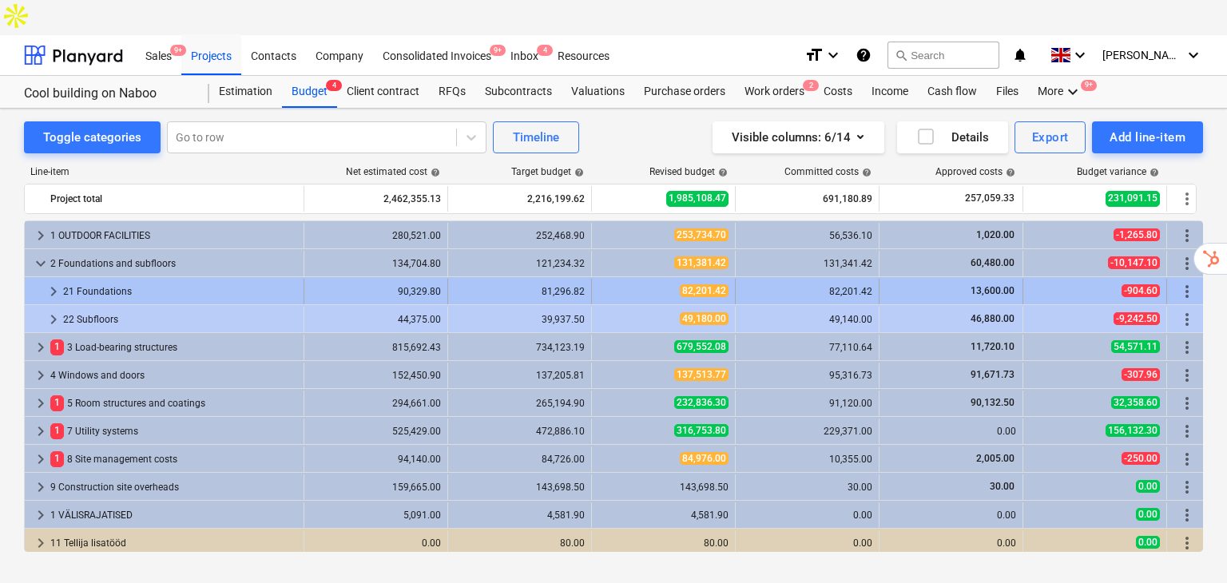
click at [42, 279] on div at bounding box center [37, 292] width 13 height 26
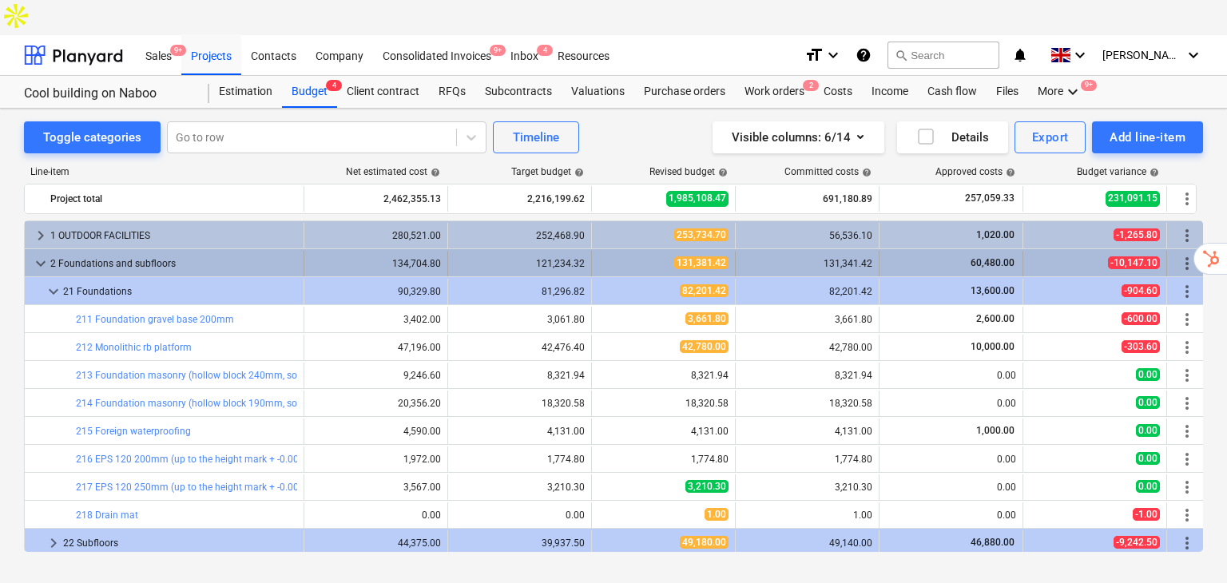
click at [39, 254] on span "keyboard_arrow_down" at bounding box center [40, 263] width 19 height 19
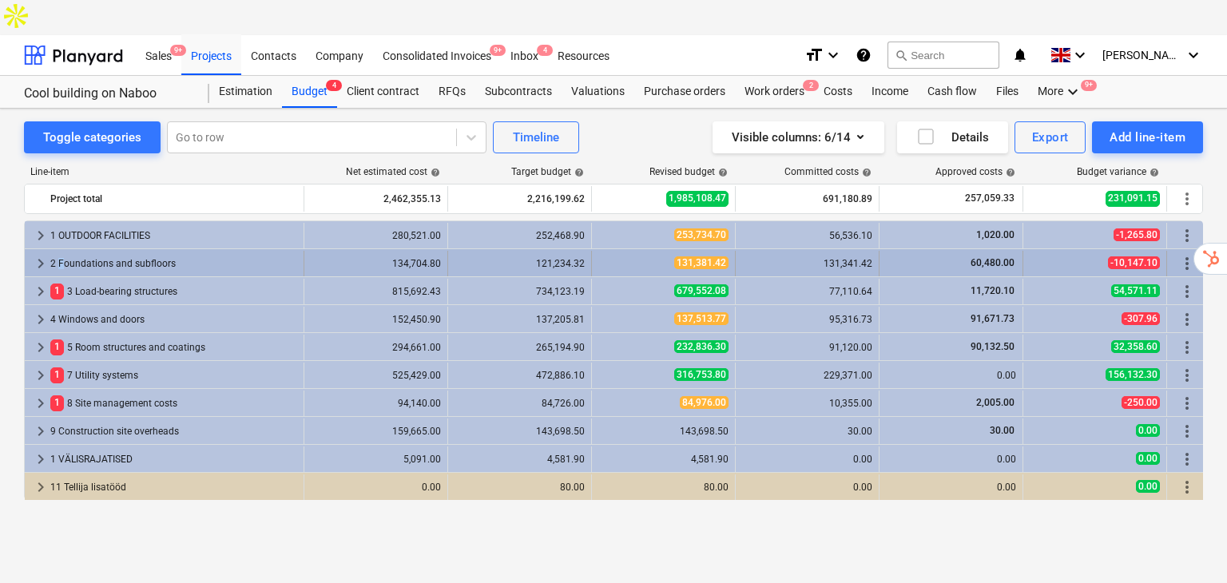
click at [61, 251] on div "2 Foundations and subfloors" at bounding box center [173, 264] width 247 height 26
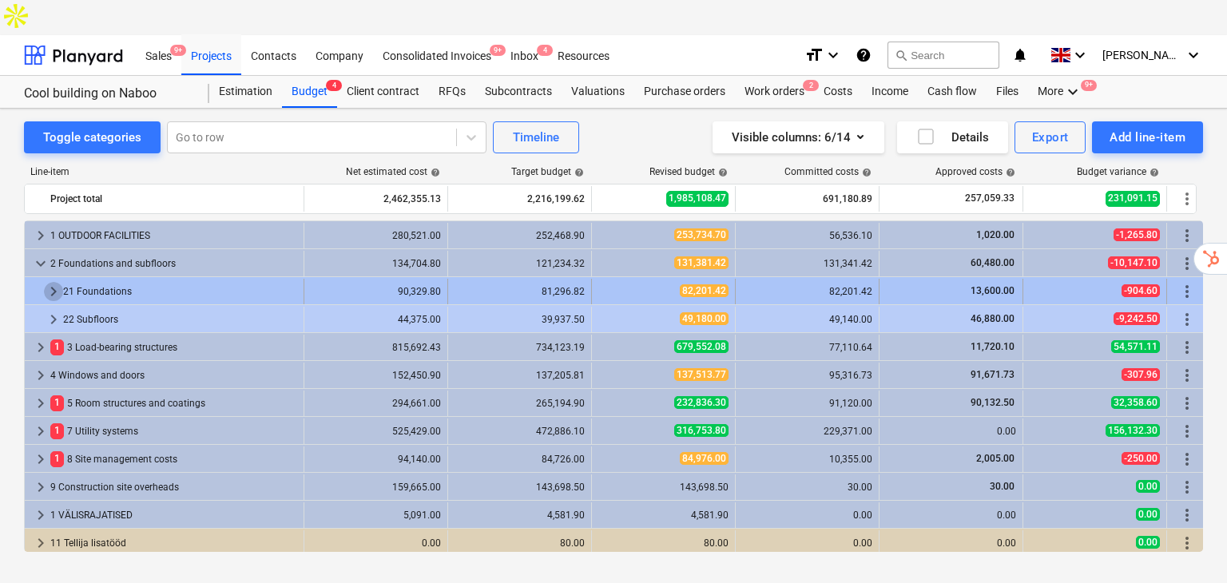
click at [60, 282] on span "keyboard_arrow_right" at bounding box center [53, 291] width 19 height 19
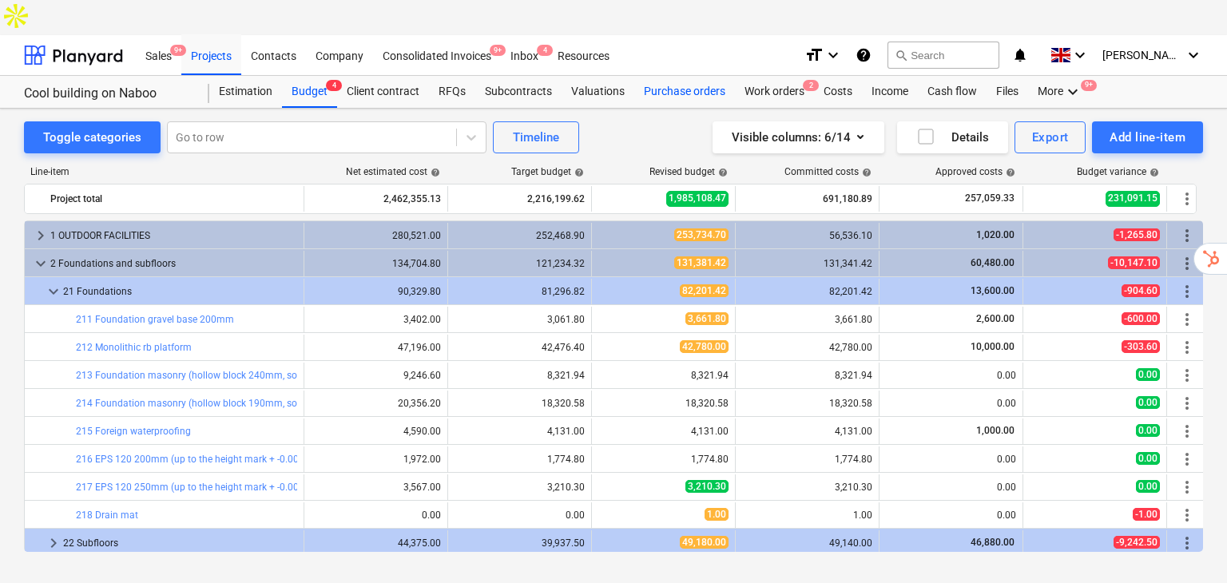
click at [660, 76] on div "Purchase orders" at bounding box center [684, 92] width 101 height 32
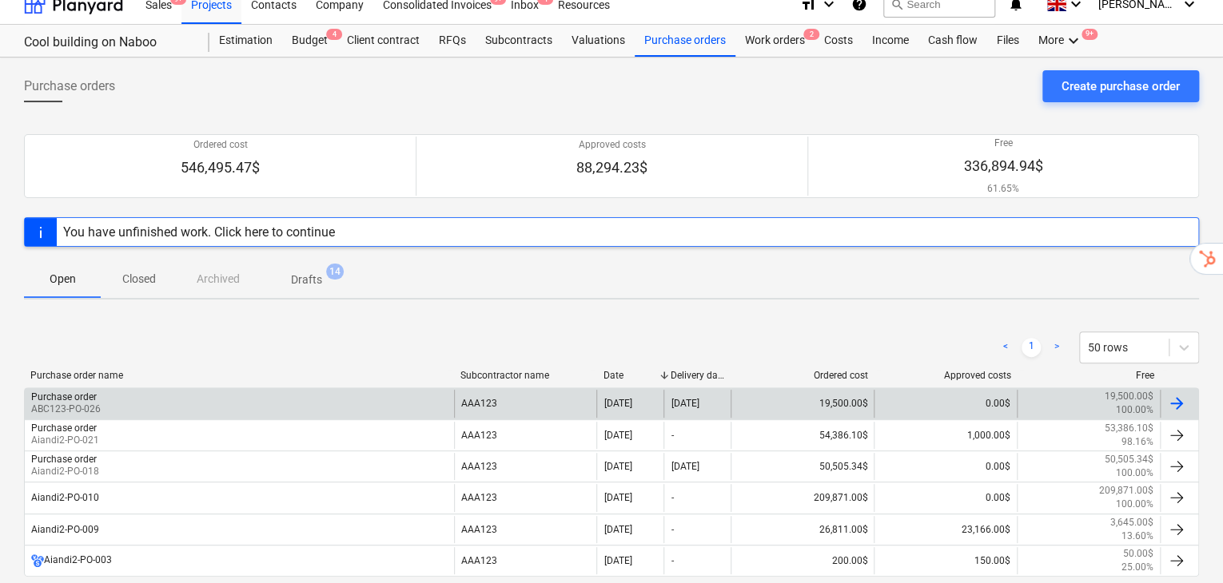
scroll to position [53, 0]
click at [124, 388] on div "Purchase order ABC123-PO-026" at bounding box center [239, 401] width 429 height 27
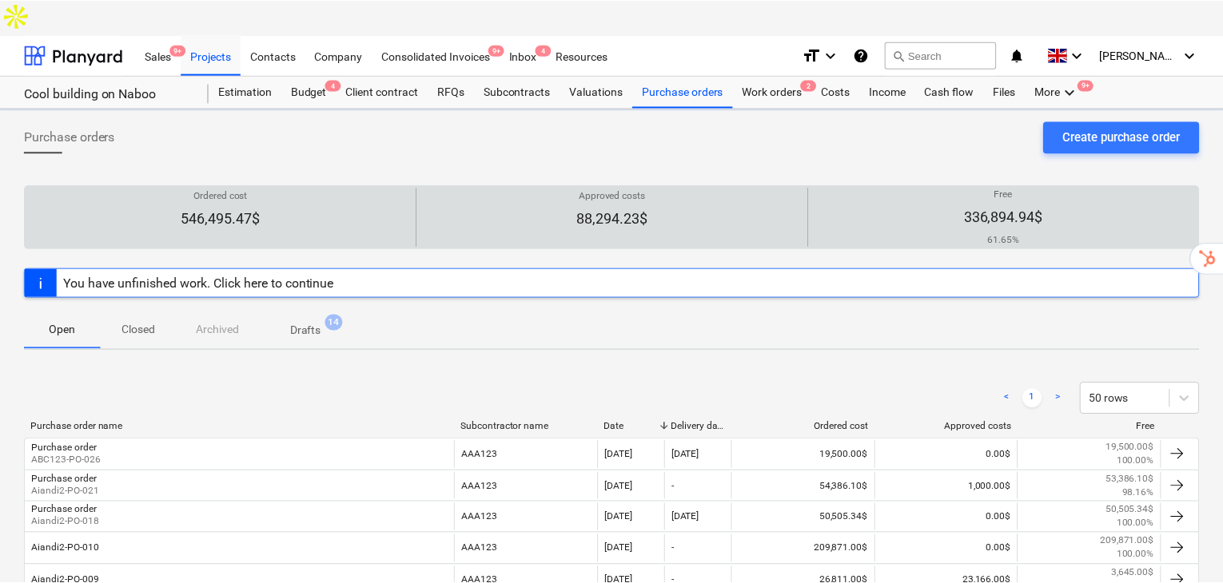
scroll to position [53, 0]
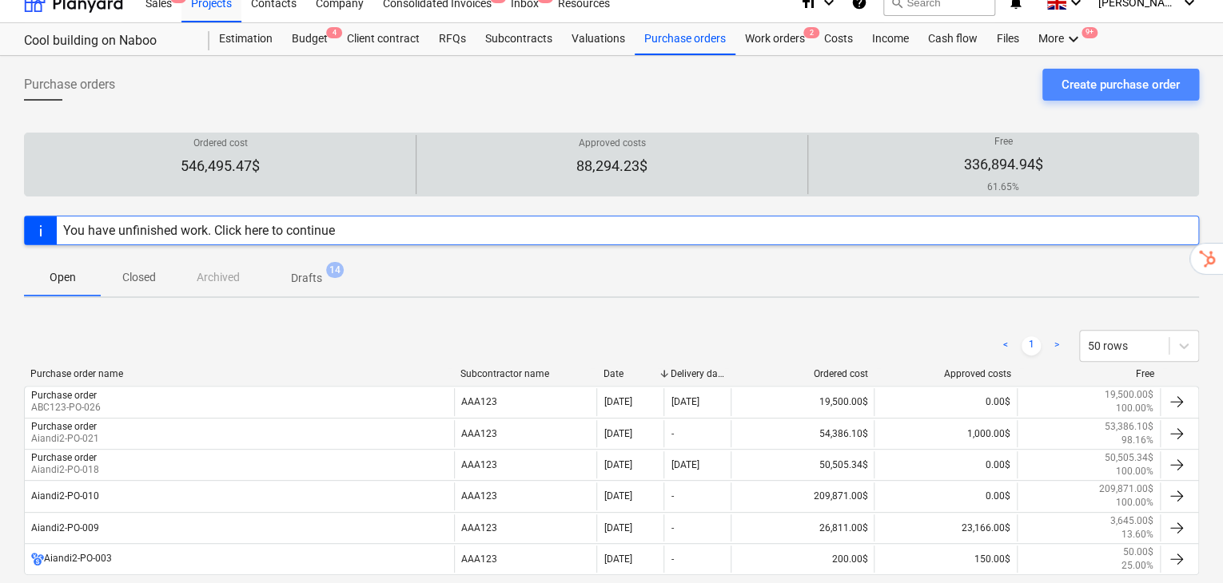
click at [1103, 74] on div "Create purchase order" at bounding box center [1120, 84] width 118 height 21
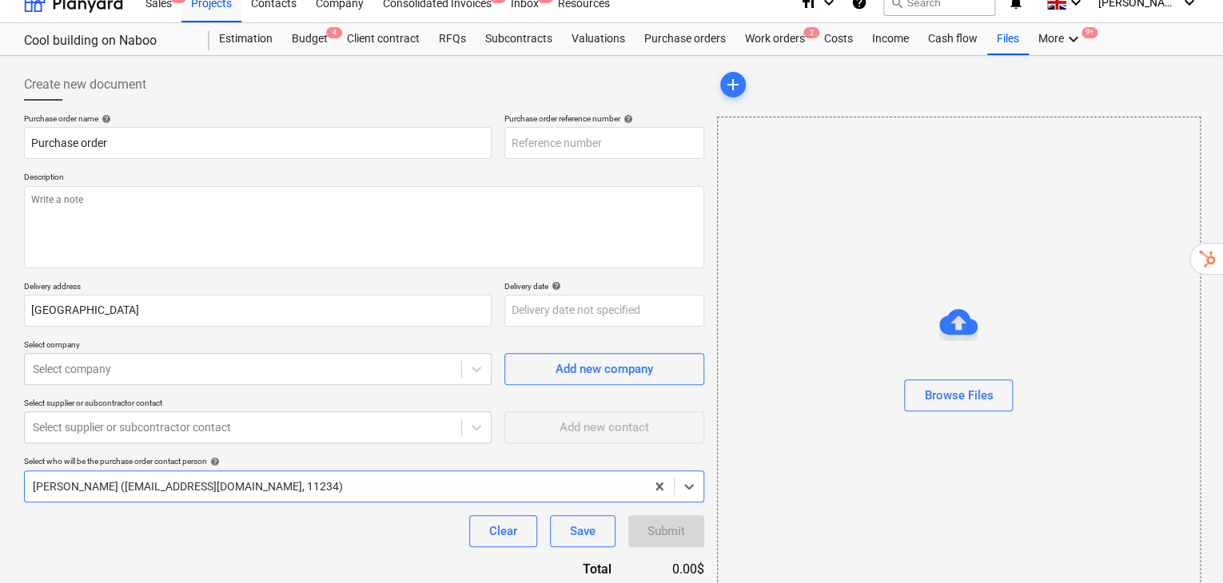
scroll to position [83, 0]
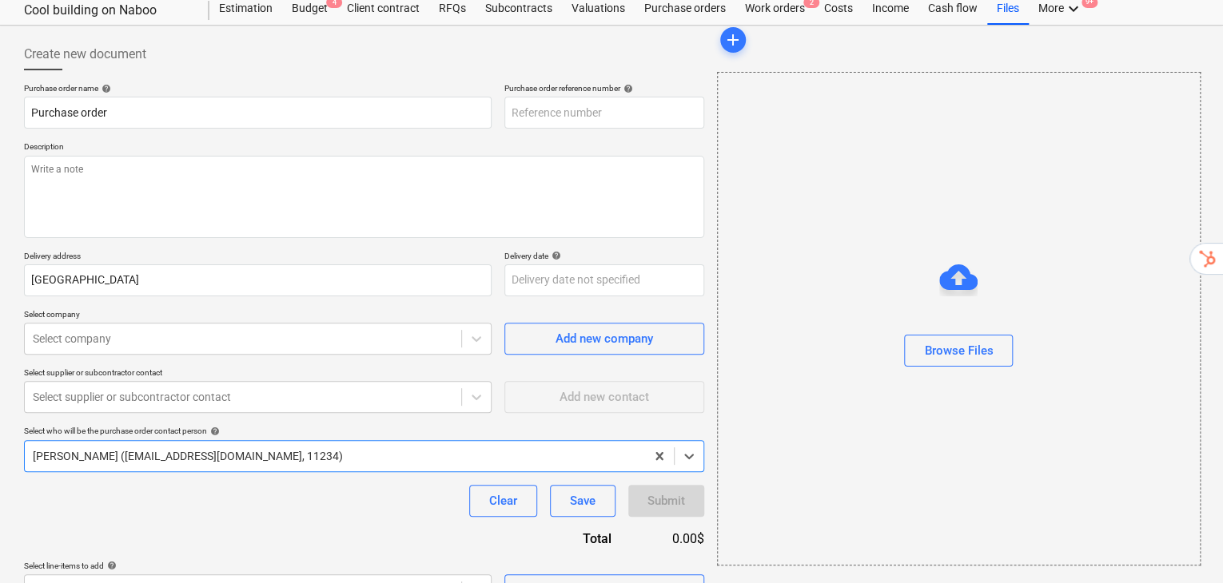
type textarea "x"
type input "ABC123-PO-027"
click at [594, 580] on div "Select in bulk" at bounding box center [604, 590] width 72 height 21
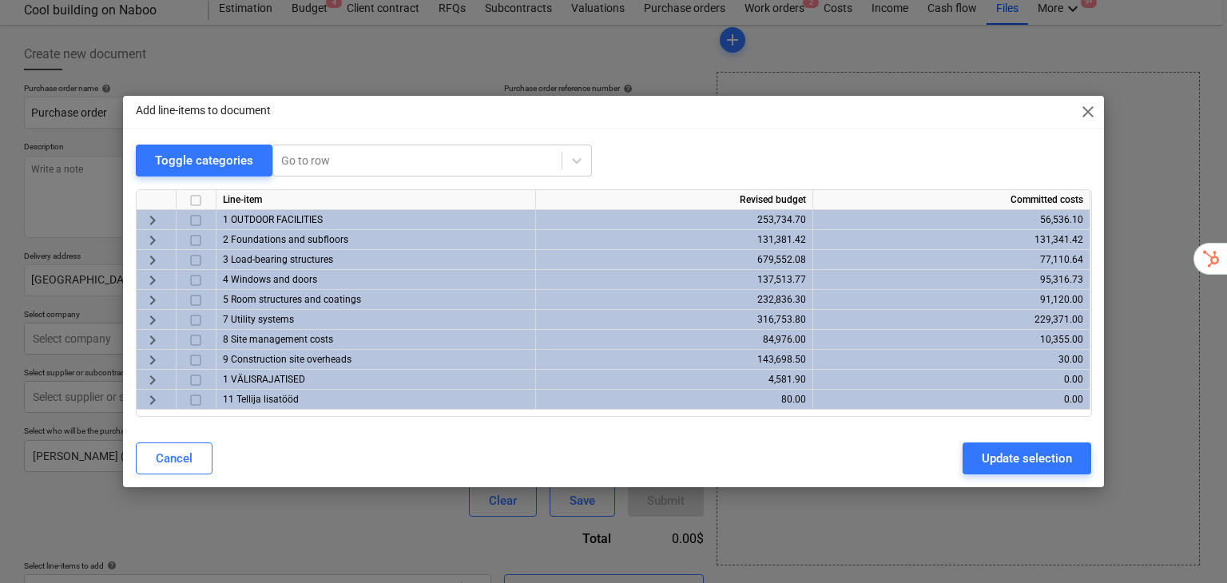
click at [146, 235] on span "keyboard_arrow_right" at bounding box center [152, 240] width 19 height 19
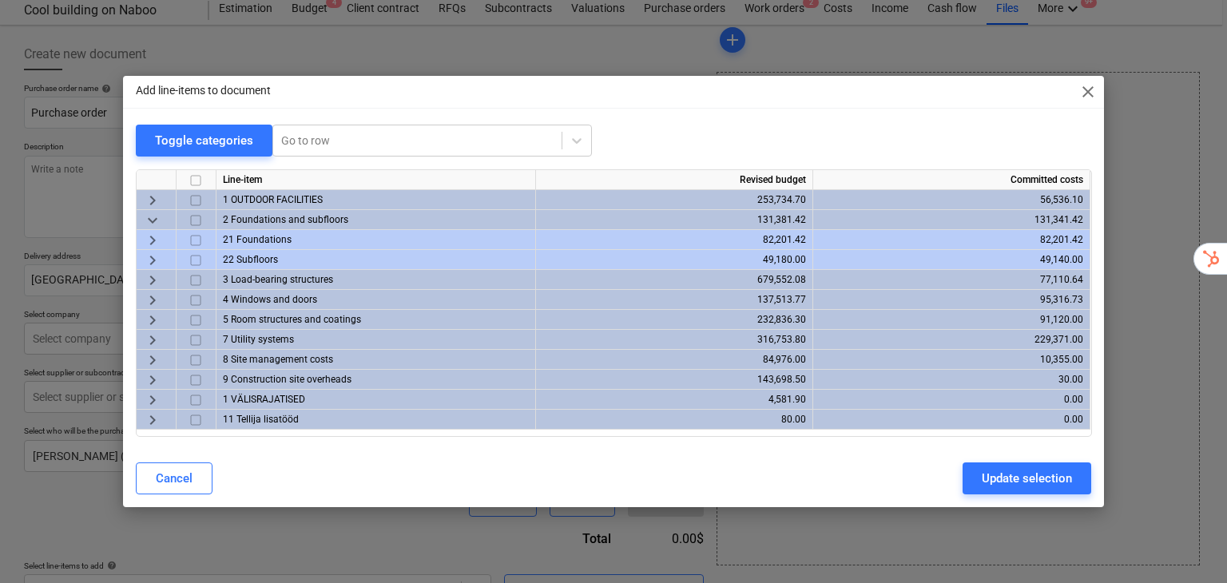
click at [153, 244] on span "keyboard_arrow_right" at bounding box center [152, 240] width 19 height 19
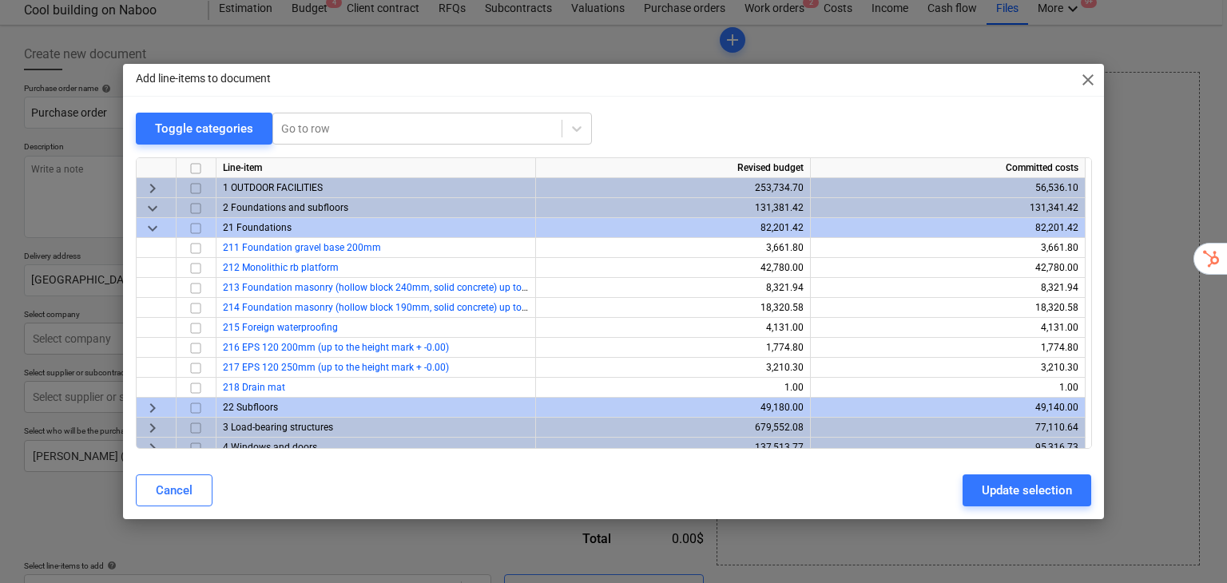
click at [194, 221] on input "checkbox" at bounding box center [195, 228] width 19 height 19
click at [198, 230] on input "checkbox" at bounding box center [195, 228] width 19 height 19
click at [193, 250] on input "checkbox" at bounding box center [195, 248] width 19 height 19
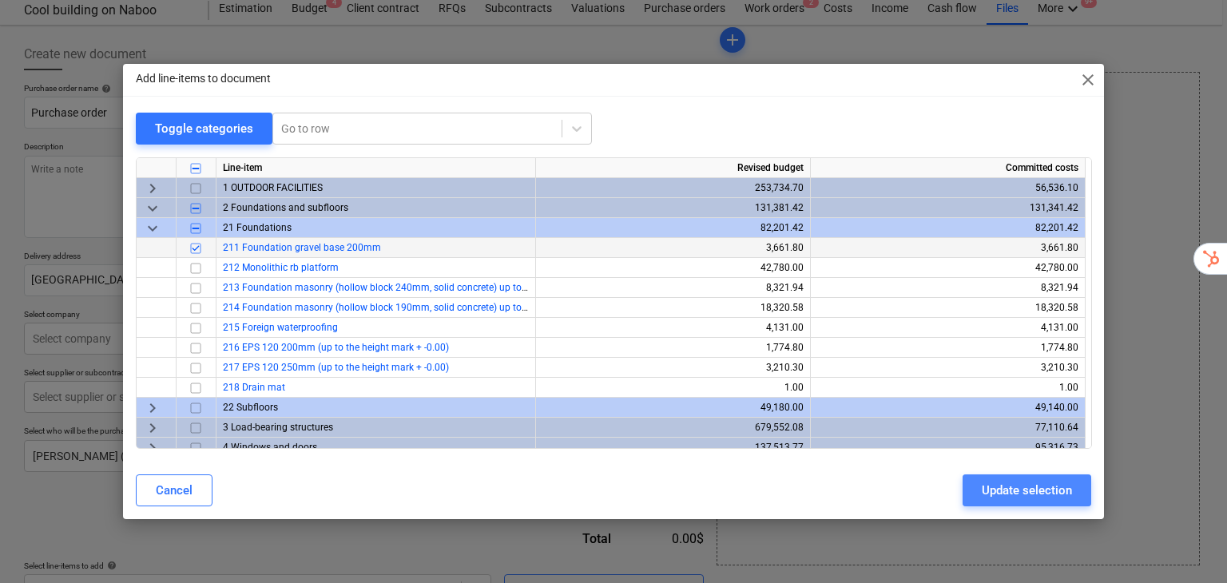
click at [1043, 488] on div "Update selection" at bounding box center [1027, 490] width 90 height 21
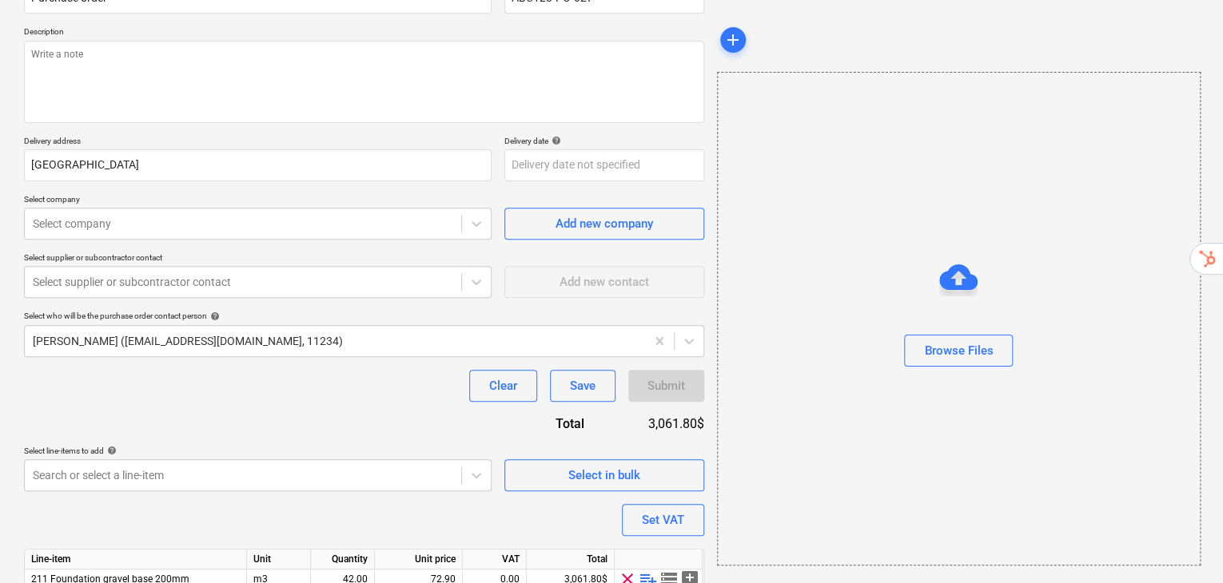
scroll to position [213, 0]
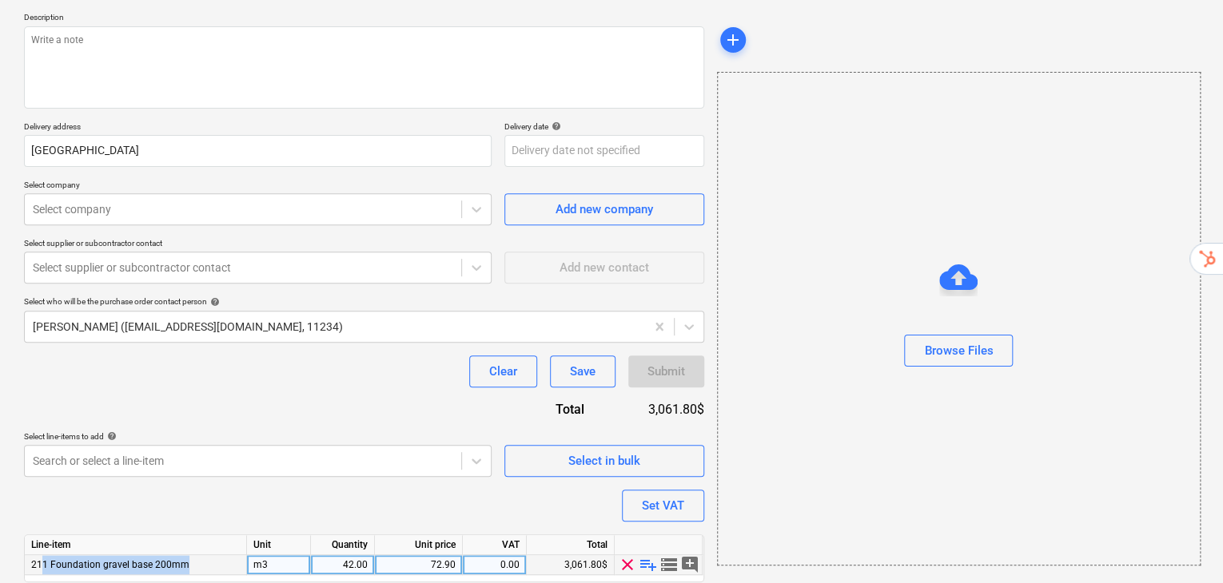
drag, startPoint x: 45, startPoint y: 531, endPoint x: 221, endPoint y: 529, distance: 175.8
click at [221, 555] on div "211 Foundation gravel base 200mm" at bounding box center [136, 565] width 222 height 20
click at [670, 555] on span "storage" at bounding box center [668, 564] width 19 height 19
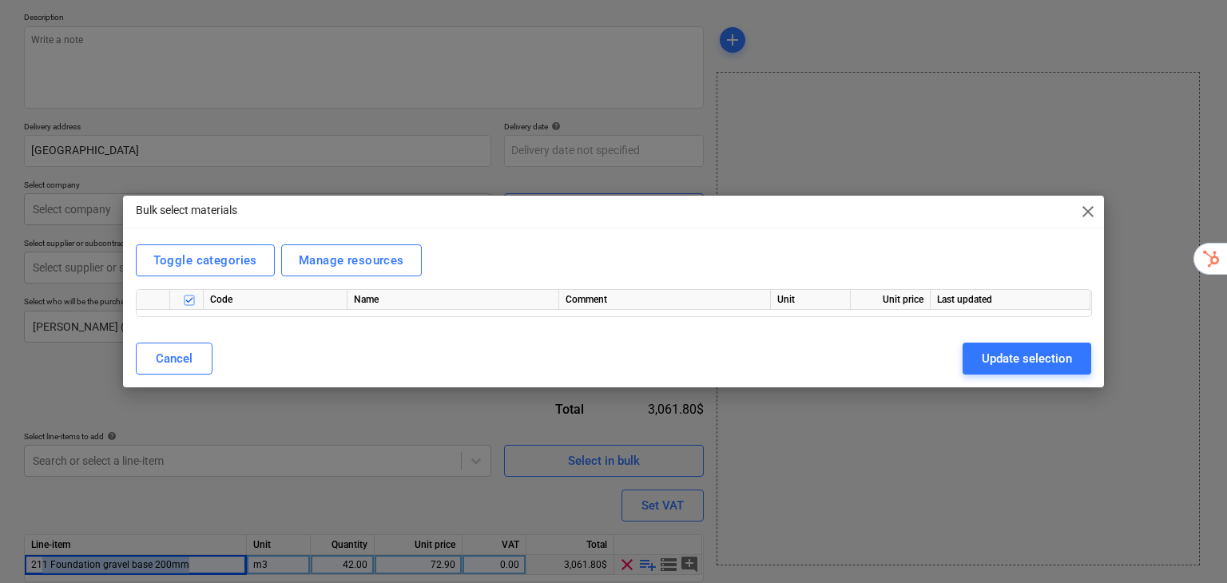
click at [1085, 216] on span "close" at bounding box center [1088, 211] width 19 height 19
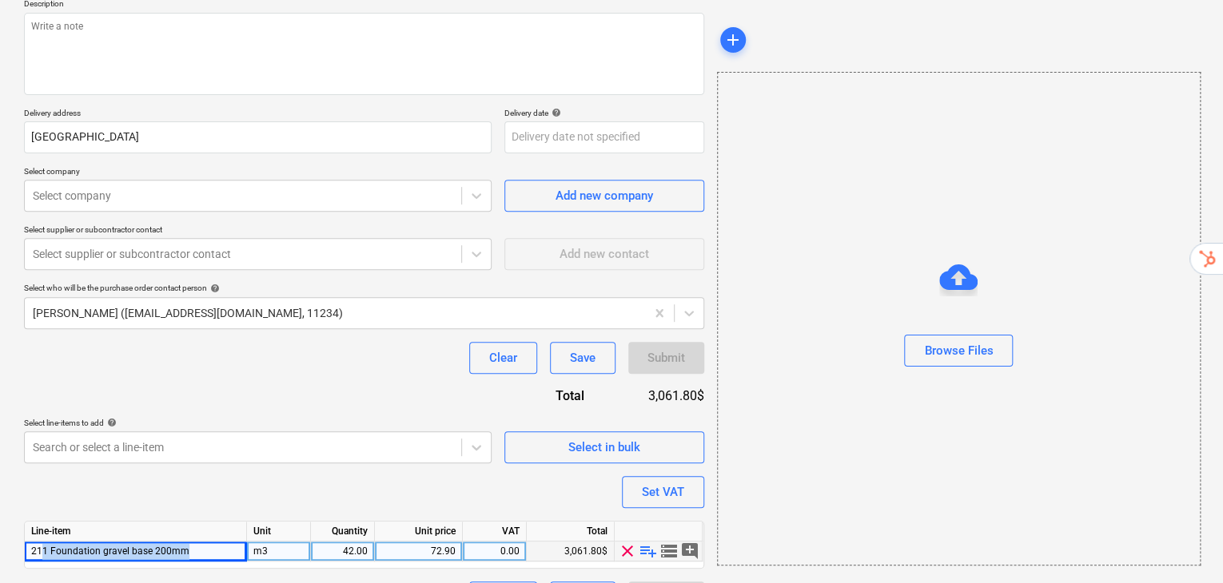
scroll to position [233, 0]
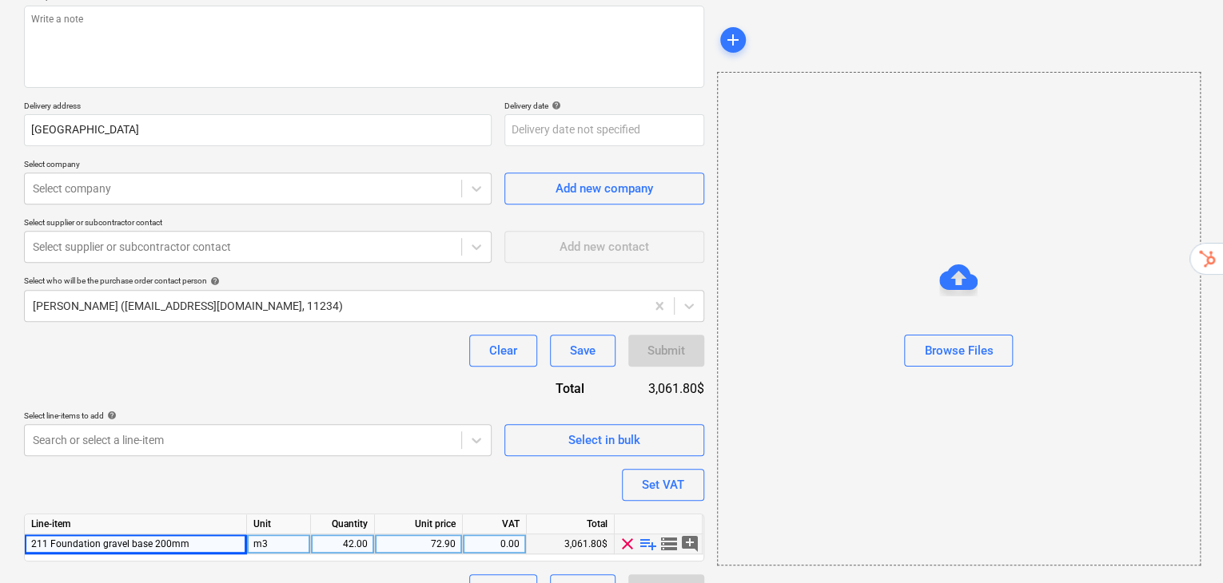
click at [189, 440] on div "Purchase order name help Purchase order Purchase order reference number help AB…" at bounding box center [364, 270] width 680 height 674
click at [648, 535] on span "playlist_add" at bounding box center [647, 544] width 19 height 19
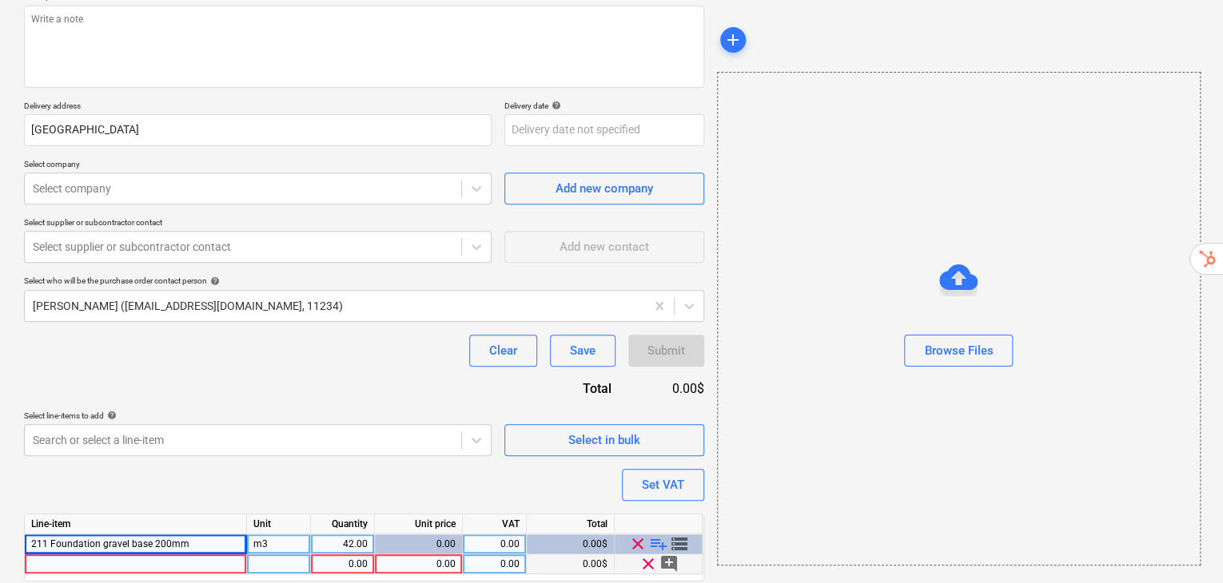
click at [642, 555] on span "clear" at bounding box center [647, 564] width 19 height 19
type textarea "x"
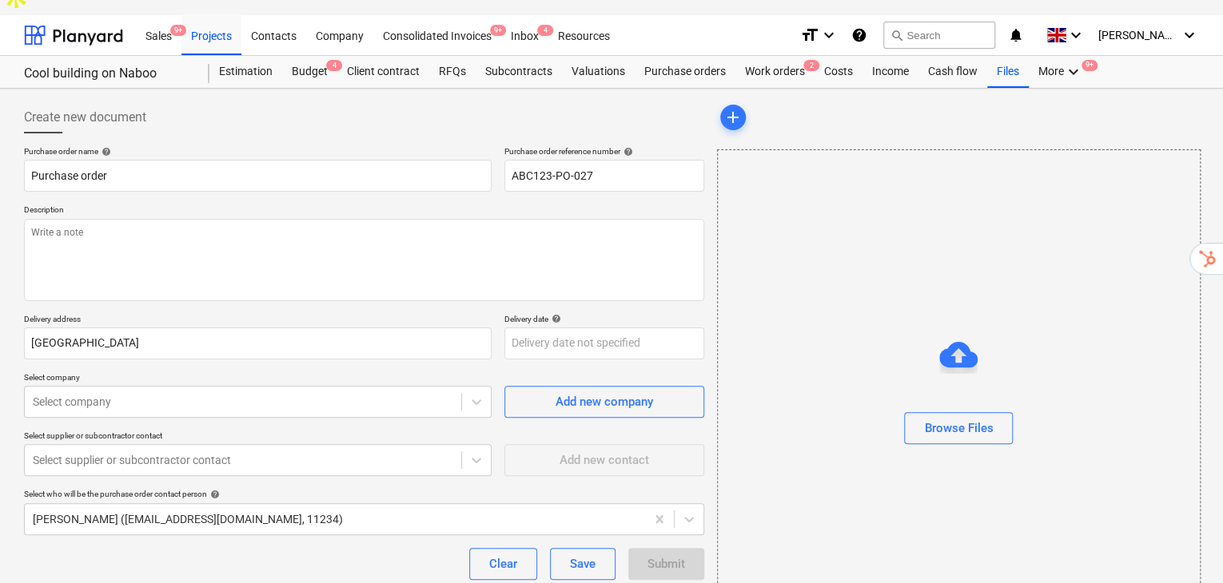
scroll to position [0, 0]
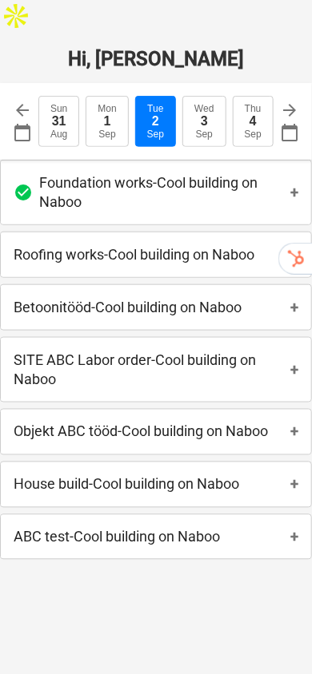
click at [283, 173] on p "Foundation works - Cool building on Naboo" at bounding box center [164, 192] width 251 height 38
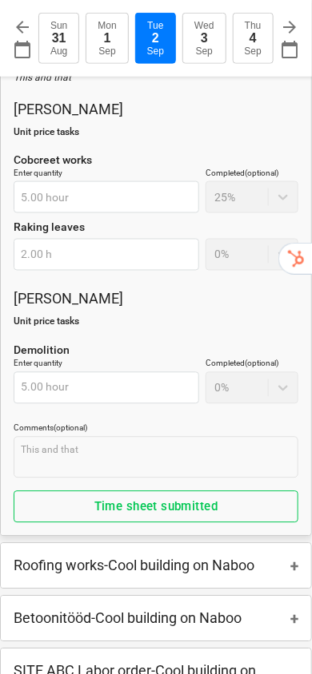
click at [135, 359] on p "Enter quantity" at bounding box center [106, 366] width 185 height 14
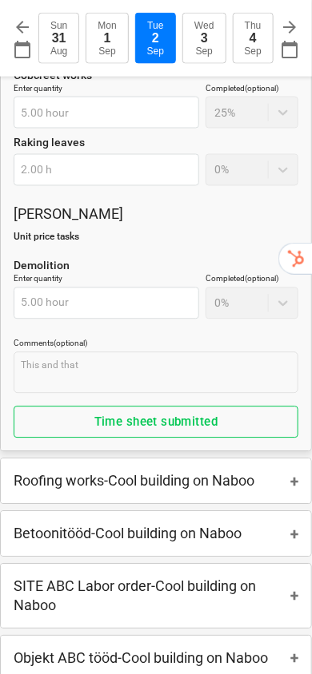
scroll to position [257, 0]
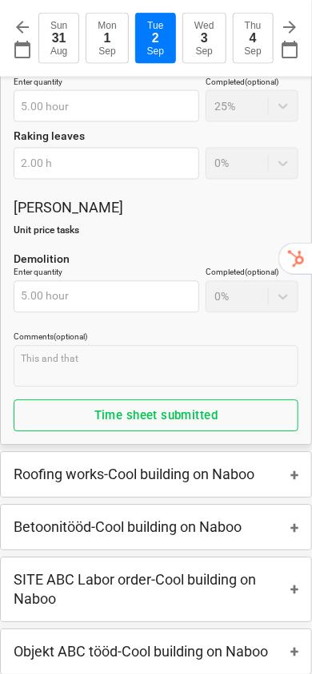
click at [198, 39] on button "Wed 3 Sep" at bounding box center [203, 38] width 43 height 51
type input "2025-09-03"
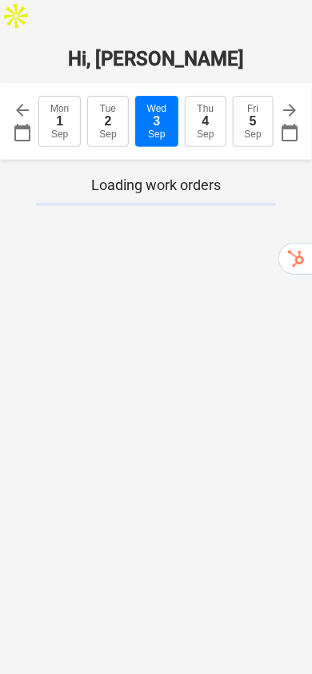
type textarea "x"
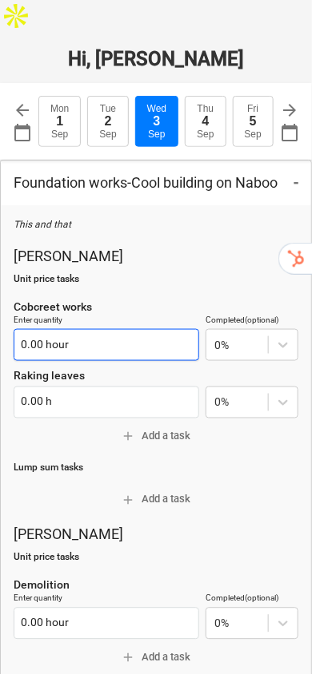
click at [147, 329] on input "0.00 hour" at bounding box center [106, 345] width 185 height 32
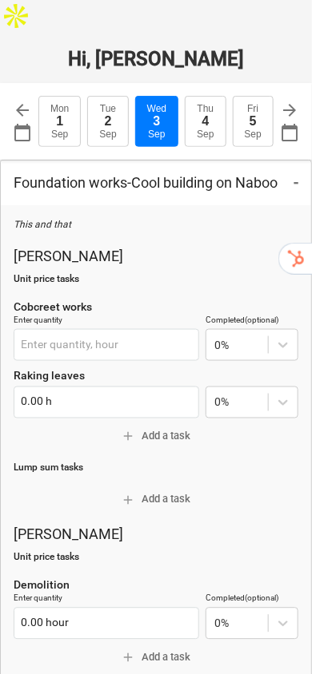
click at [112, 129] on div "Sep" at bounding box center [107, 134] width 17 height 11
type input "2025-09-02"
type textarea "x"
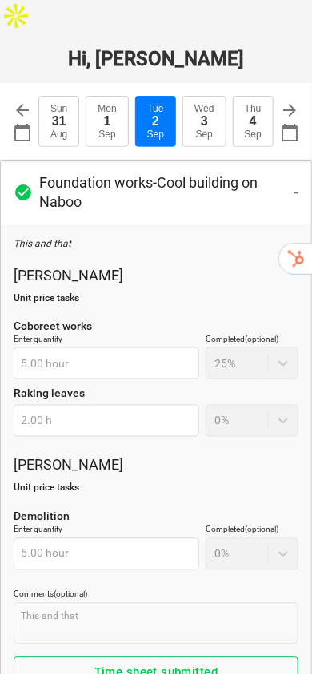
click at [209, 129] on div "Sep" at bounding box center [204, 134] width 17 height 11
type input "2025-09-03"
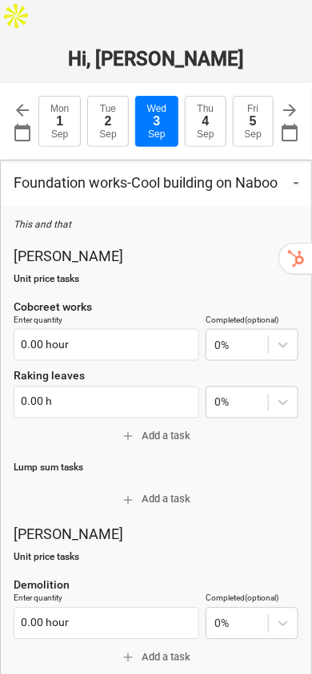
type textarea "x"
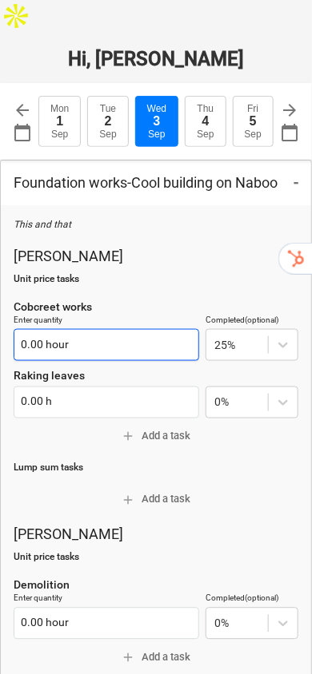
click at [112, 329] on input "0.00 hour" at bounding box center [106, 345] width 185 height 32
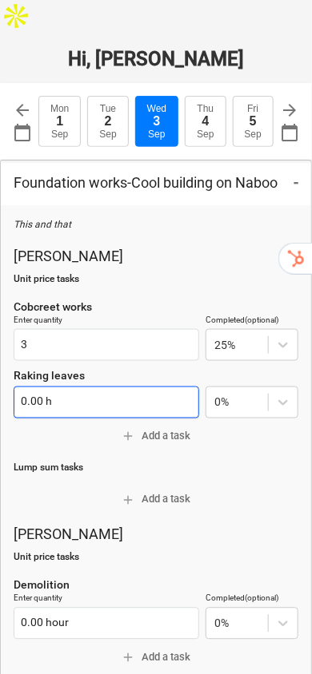
click at [58, 387] on input "0.00 h" at bounding box center [106, 403] width 185 height 32
type input "3.00 hour"
type textarea "x"
type input "2"
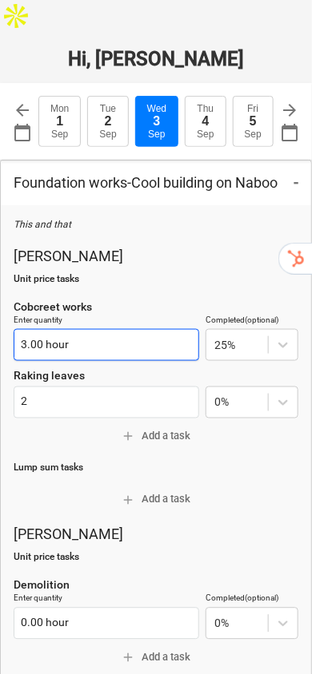
click at [141, 329] on input "3.00 hour" at bounding box center [106, 345] width 185 height 32
type input "3"
type input "2.00 h"
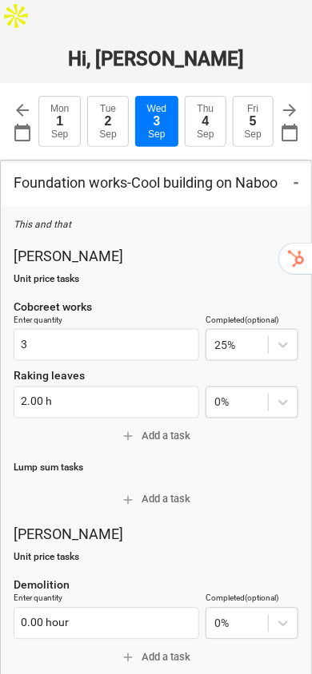
click at [161, 428] on span "add Add a task" at bounding box center [156, 437] width 272 height 18
type textarea "x"
type input "3.00 hour"
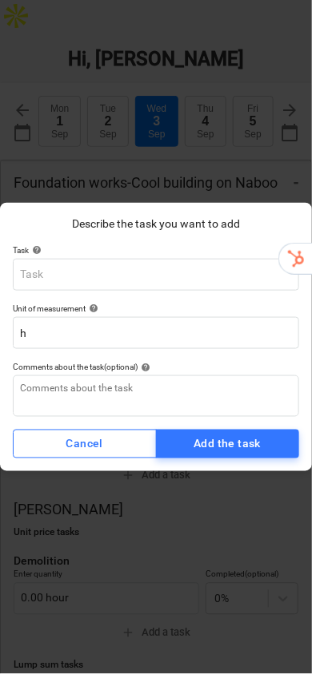
type textarea "x"
type input "S"
type textarea "x"
type input "R"
type textarea "x"
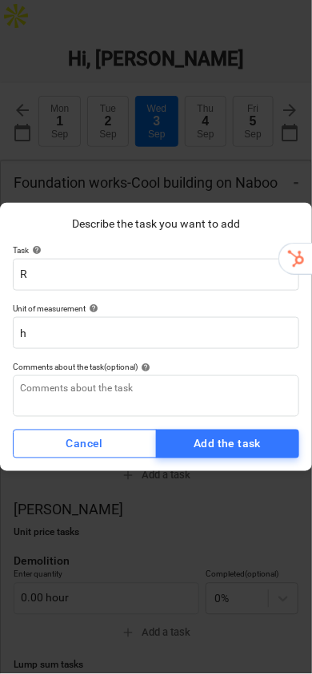
type input "Ro"
type textarea "x"
type input "Roo"
type textarea "x"
type input "Roof"
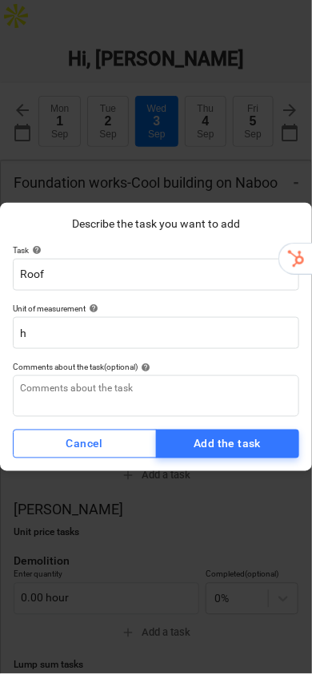
type textarea "x"
type input "Roofi"
type textarea "x"
type input "Roofin"
type textarea "x"
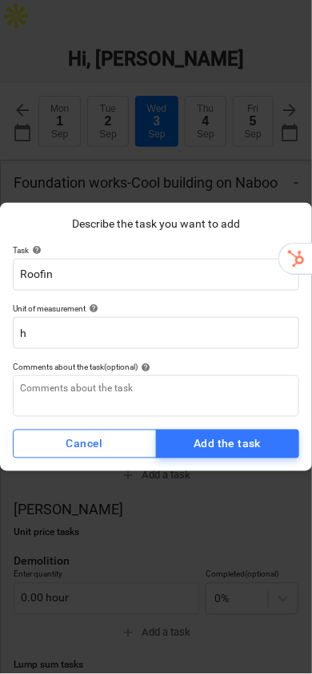
type input "Roofi"
type textarea "x"
type input "Roof"
type textarea "x"
type input "Roo"
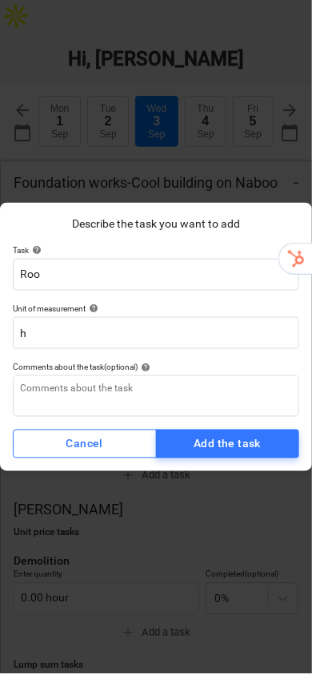
type textarea "x"
type input "Ro"
type textarea "x"
type input "R"
type textarea "x"
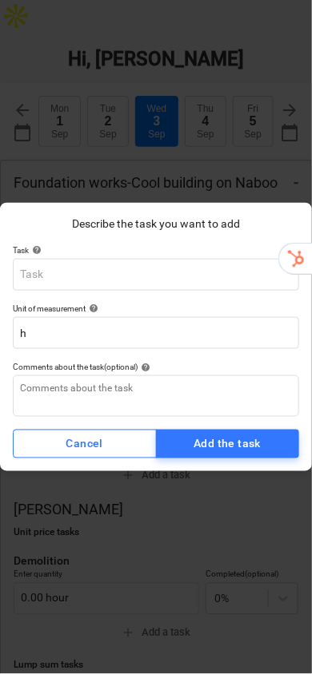
type textarea "x"
type input "I"
type textarea "x"
type input "In"
type textarea "x"
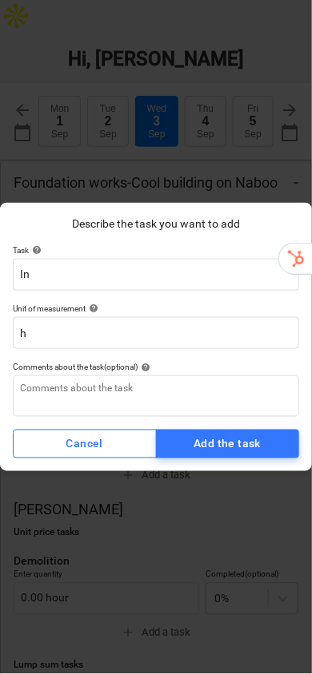
type input "Ins"
type textarea "x"
type input "Inst"
type textarea "x"
type input "Insta"
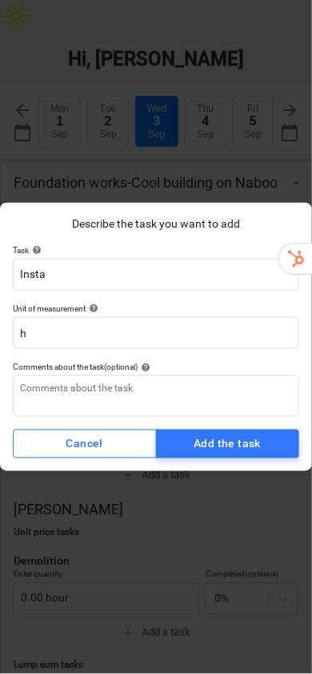
type textarea "x"
type input "Instal"
type textarea "x"
type input "Installu"
type textarea "x"
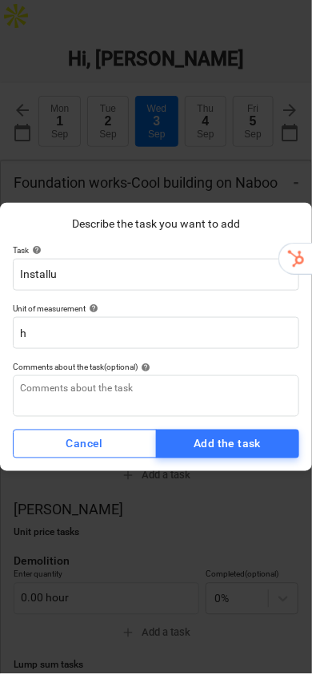
type input "Installui"
type textarea "x"
type input "Installuin"
type textarea "x"
type input "Installuing"
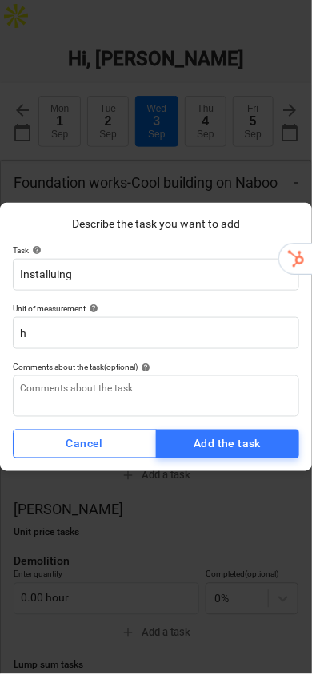
type textarea "x"
type input "Installuin"
type textarea "x"
type input "Installui"
type textarea "x"
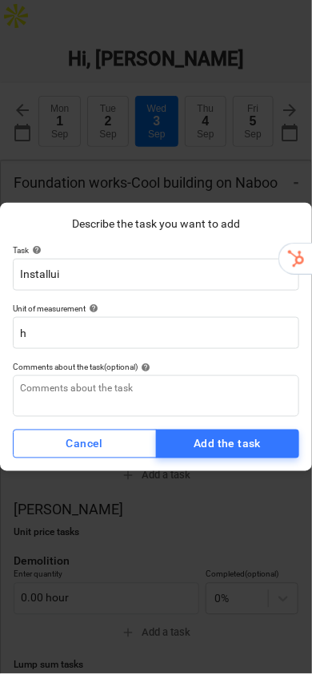
type input "Installu"
type textarea "x"
type input "Install"
type textarea "x"
type input "Installi"
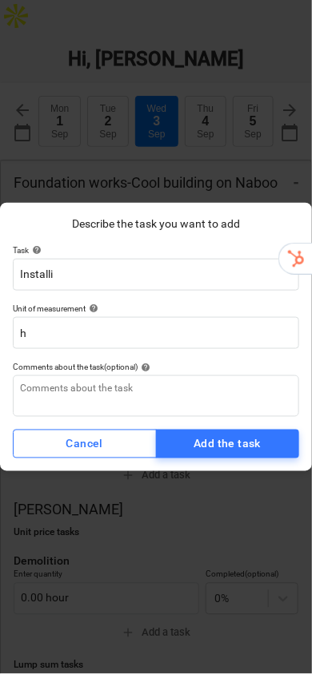
type textarea "x"
type input "Installin"
type textarea "x"
type input "Installing"
type textarea "x"
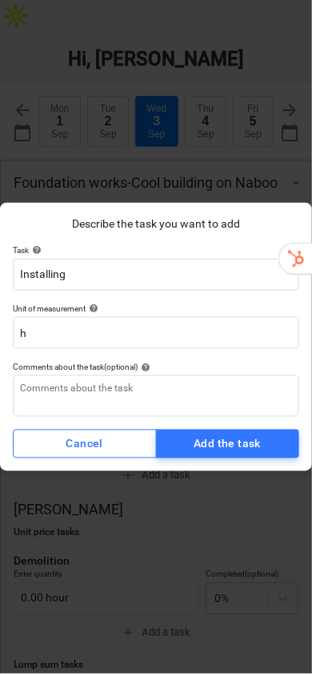
type input "Installing w"
type textarea "x"
type input "Installing wi"
type textarea "x"
type input "Installing wind"
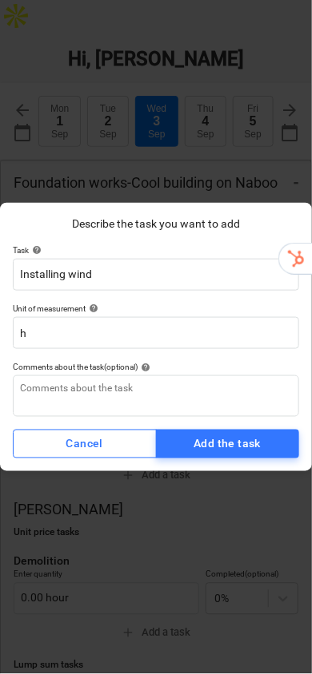
type textarea "x"
type input "Installing windo"
type textarea "x"
type input "Installing window"
type textarea "x"
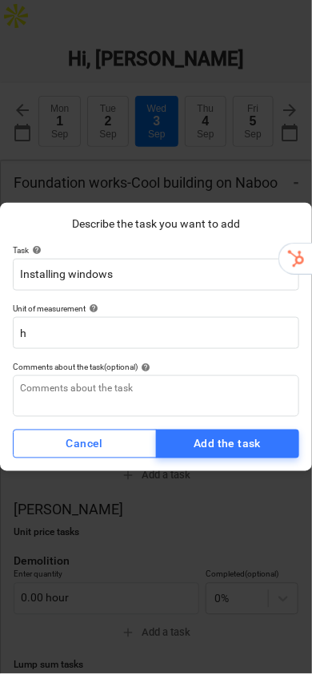
type input "Installing windows"
click at [227, 447] on div "Add the task" at bounding box center [226, 445] width 67 height 20
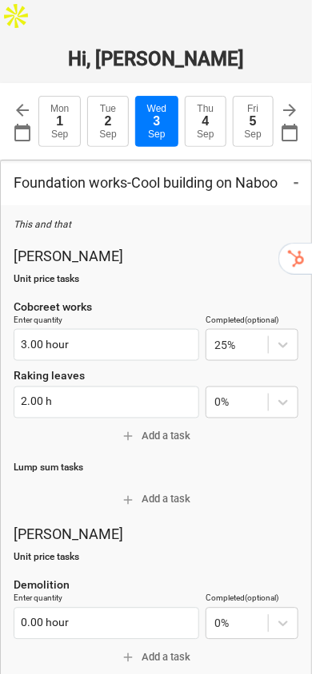
type textarea "x"
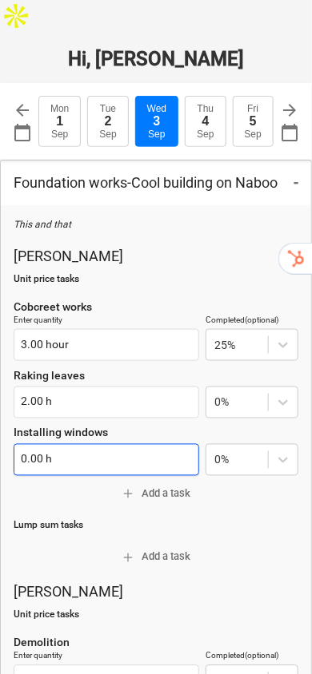
click at [70, 444] on input "0.00 h" at bounding box center [106, 460] width 185 height 32
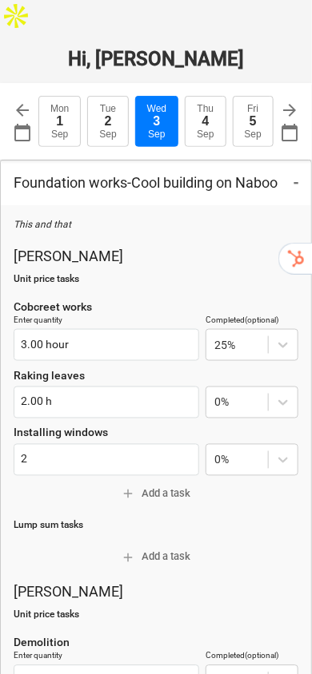
click at [179, 247] on p "[PERSON_NAME]" at bounding box center [156, 256] width 284 height 19
type input "2.00 h"
type textarea "x"
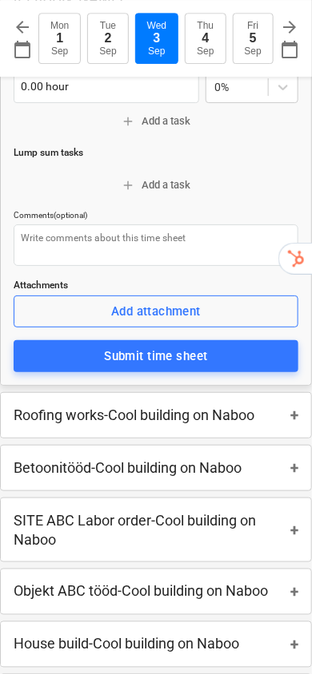
scroll to position [604, 0]
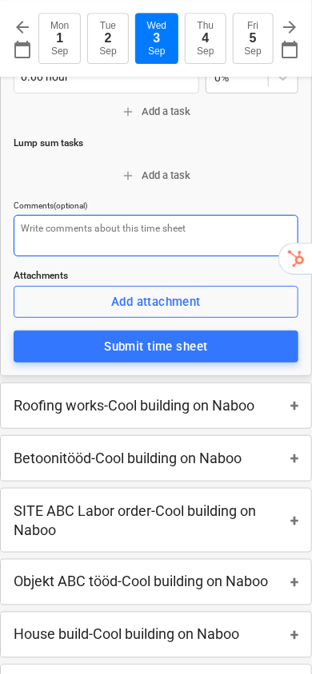
click at [94, 215] on textarea at bounding box center [156, 236] width 284 height 42
type textarea "T"
type textarea "x"
type textarea "Th"
type textarea "x"
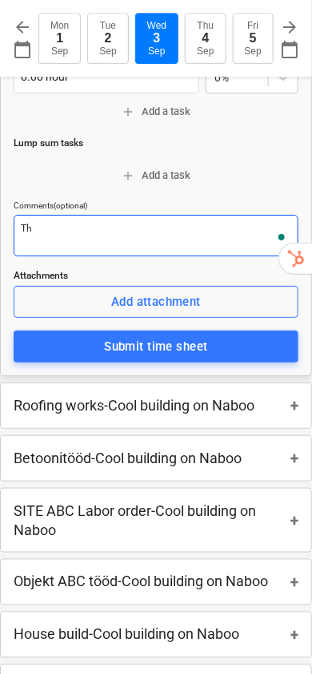
type textarea "Thi"
type textarea "x"
type textarea "This"
type textarea "x"
type textarea "This an"
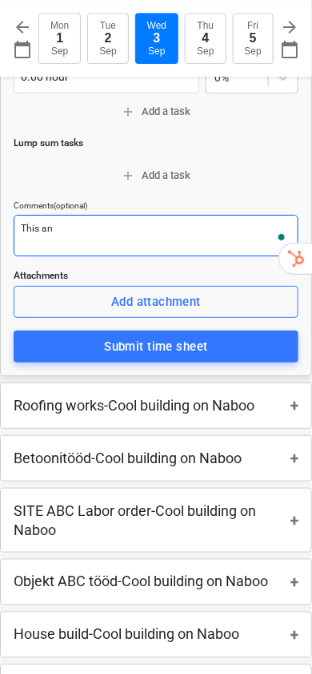
type textarea "x"
type textarea "This and"
type textarea "x"
type textarea "This and t"
type textarea "x"
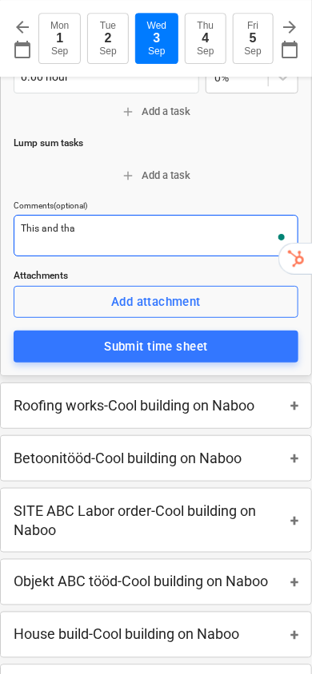
type textarea "This and that"
type textarea "x"
type textarea "This and that"
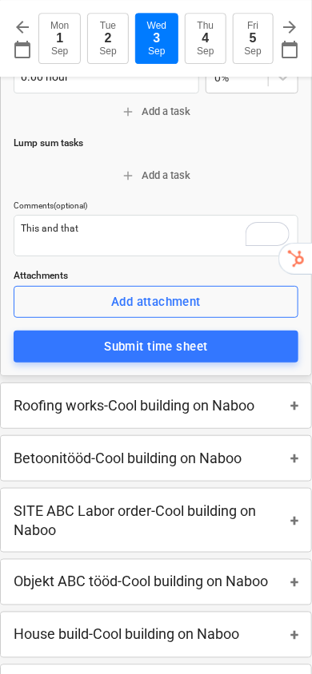
click at [144, 336] on div "Submit time sheet" at bounding box center [155, 346] width 103 height 21
type textarea "x"
